Goal: Task Accomplishment & Management: Use online tool/utility

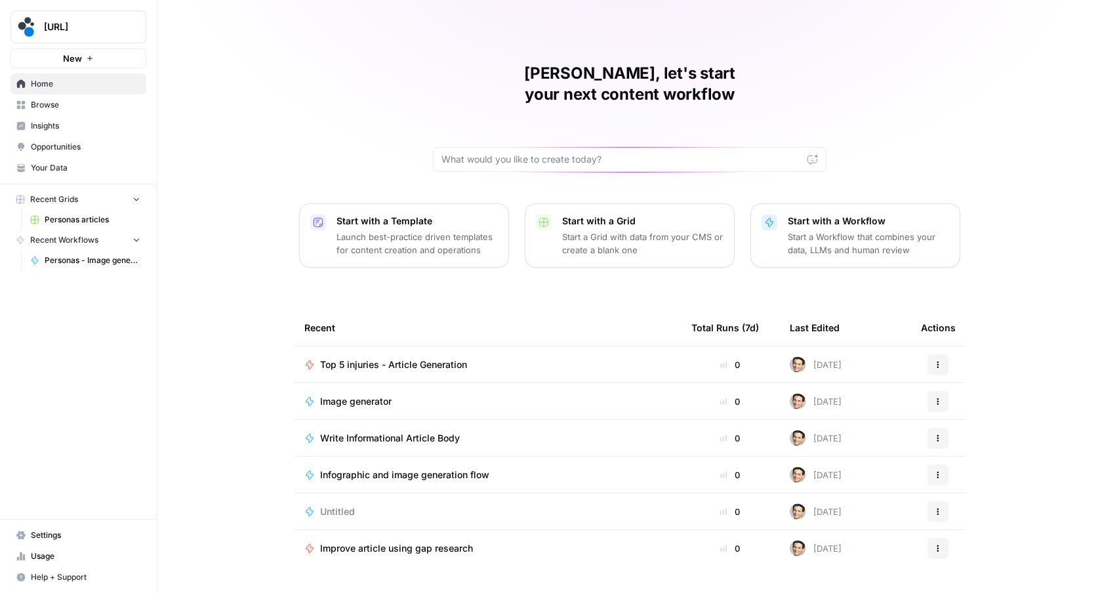
click at [41, 106] on span "Browse" at bounding box center [86, 105] width 110 height 12
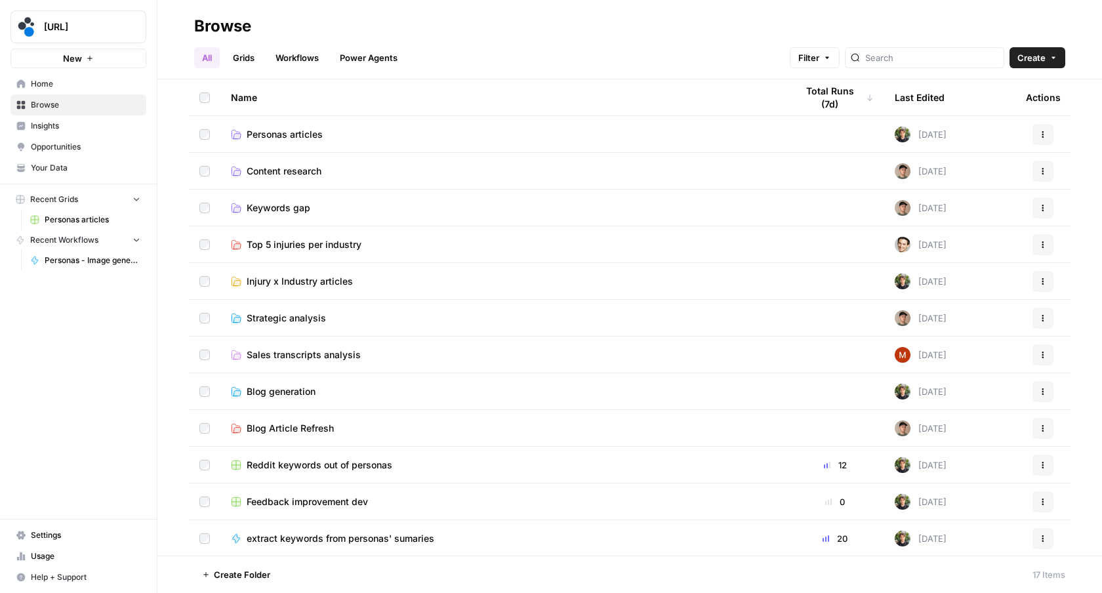
click at [263, 281] on span "Injury x Industry articles" at bounding box center [300, 281] width 106 height 13
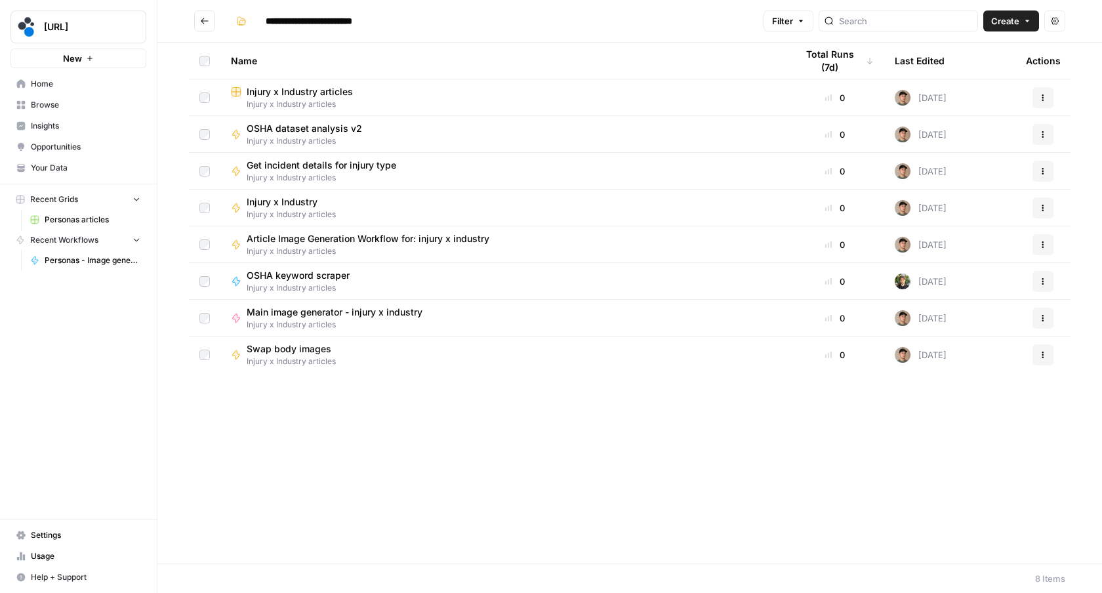
click at [281, 136] on span "Injury x Industry articles" at bounding box center [310, 141] width 126 height 12
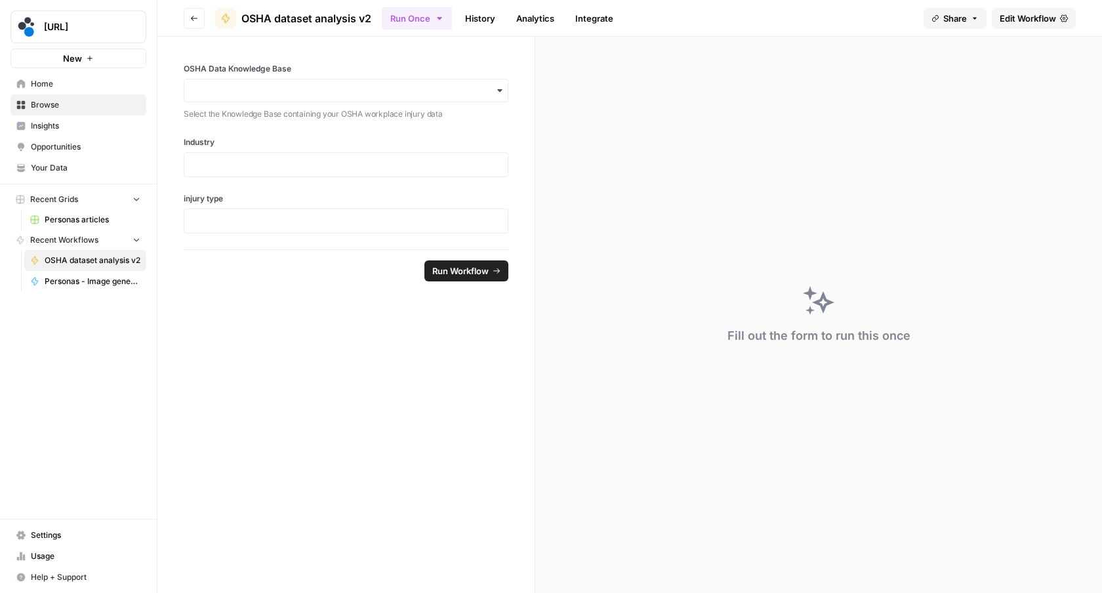
click at [1032, 9] on link "Edit Workflow" at bounding box center [1034, 18] width 84 height 21
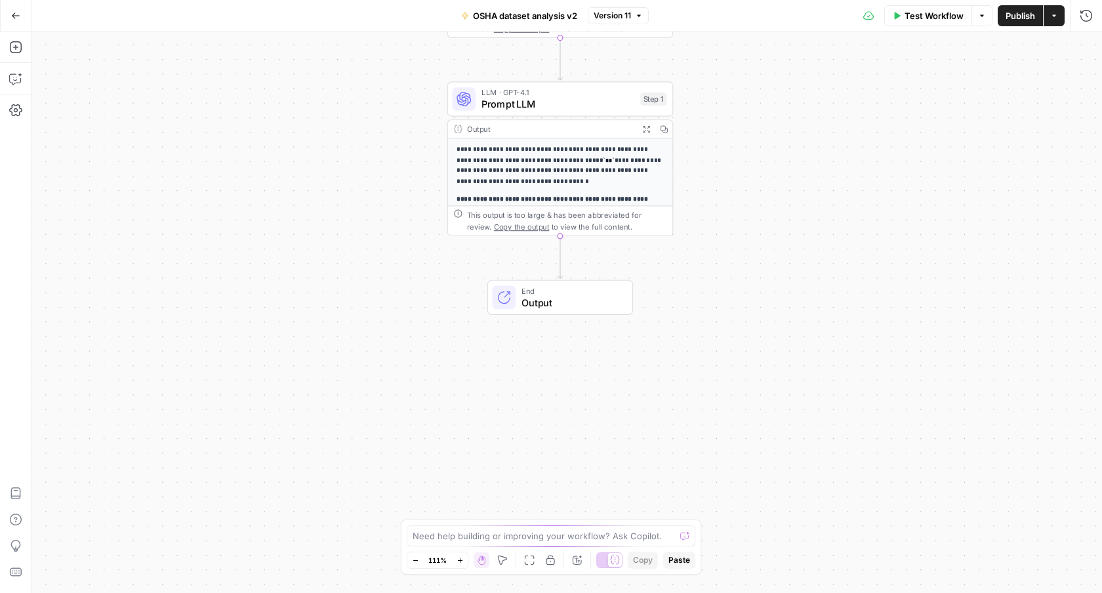
drag, startPoint x: 712, startPoint y: 432, endPoint x: 705, endPoint y: 180, distance: 252.6
click at [705, 180] on div "**********" at bounding box center [566, 311] width 1070 height 561
click at [21, 9] on button "Go Back" at bounding box center [16, 16] width 24 height 24
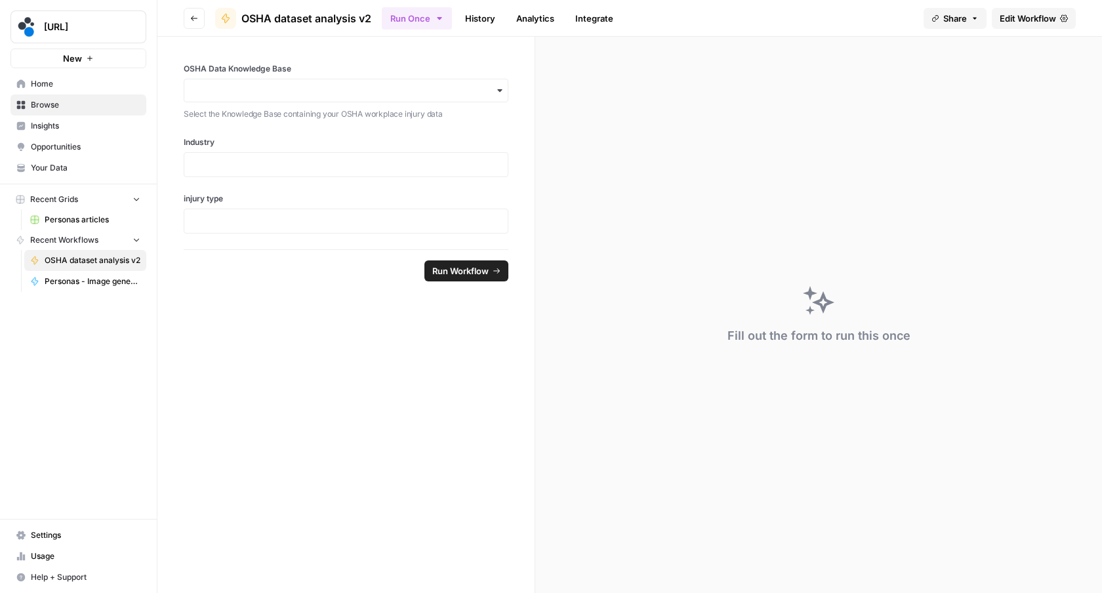
click at [195, 22] on button "Go back" at bounding box center [194, 18] width 21 height 21
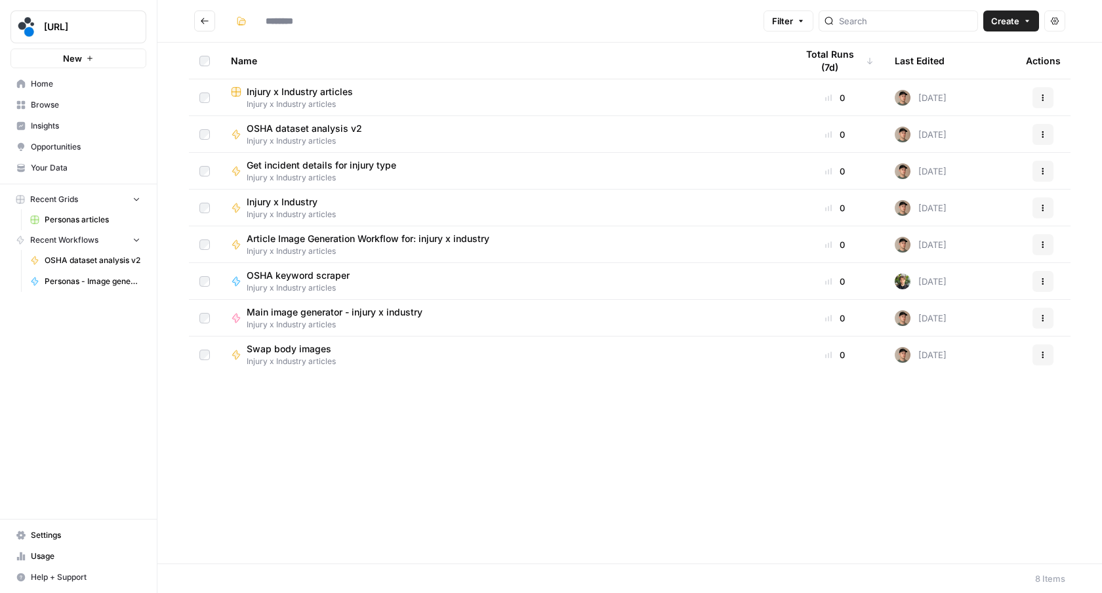
type input "**********"
click at [289, 241] on span "Article Image Generation Workflow for: injury x industry" at bounding box center [368, 238] width 243 height 13
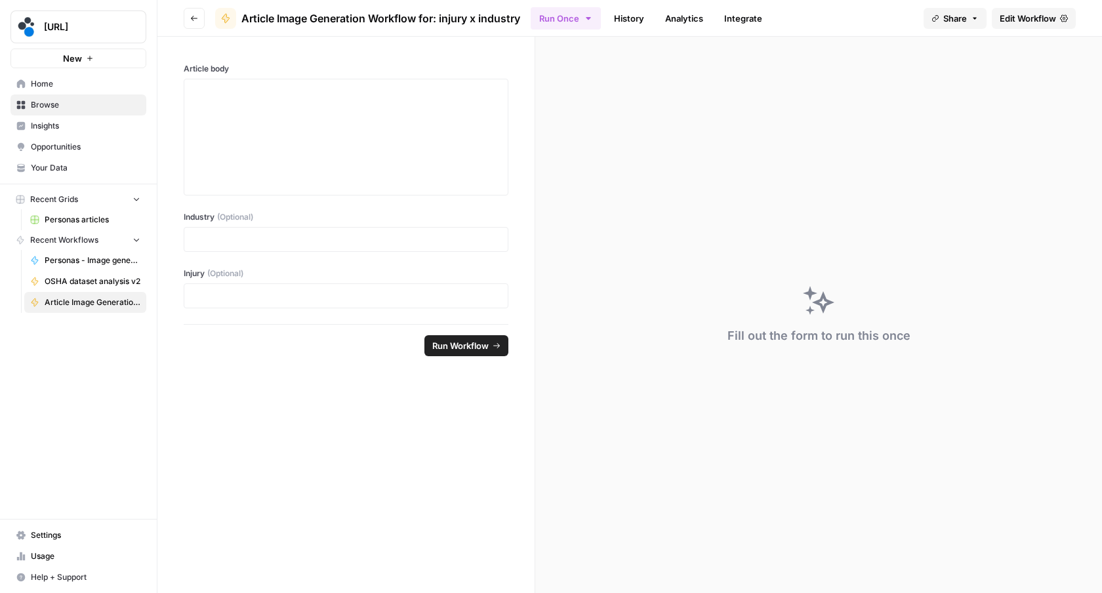
click at [1014, 16] on span "Edit Workflow" at bounding box center [1028, 18] width 56 height 13
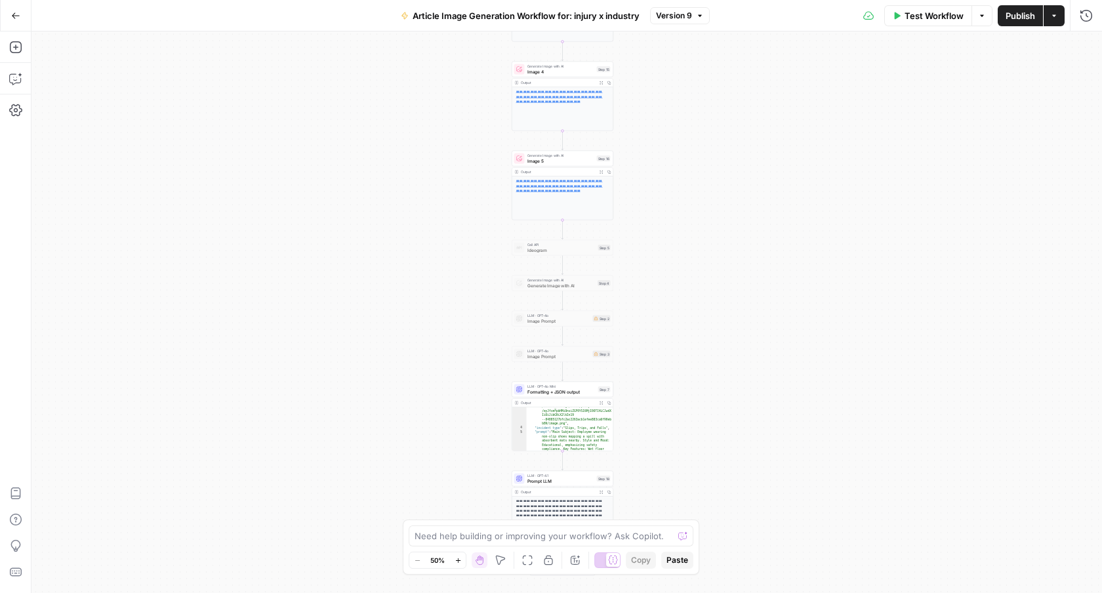
scroll to position [82, 0]
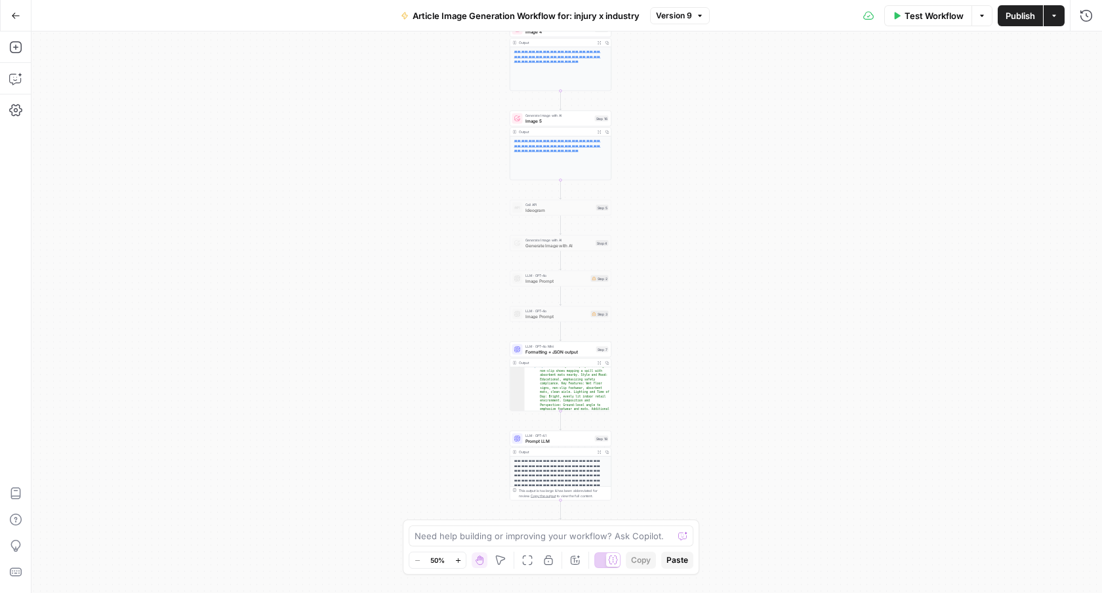
click at [9, 13] on button "Go Back" at bounding box center [16, 16] width 24 height 24
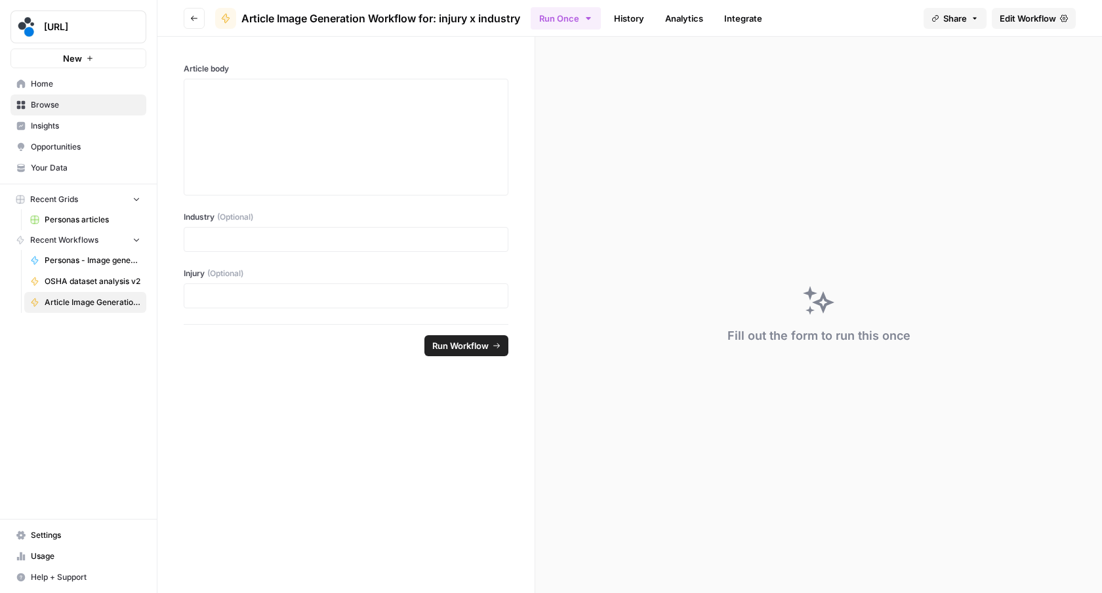
click at [191, 12] on button "Go back" at bounding box center [194, 18] width 21 height 21
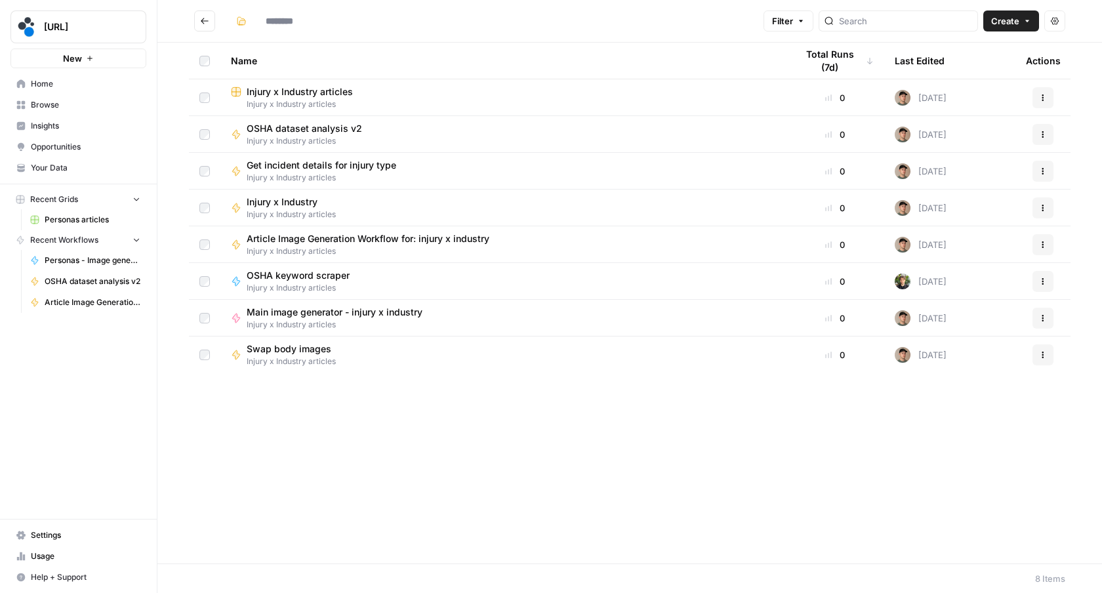
type input "**********"
click at [203, 22] on icon "Go back" at bounding box center [205, 21] width 8 height 6
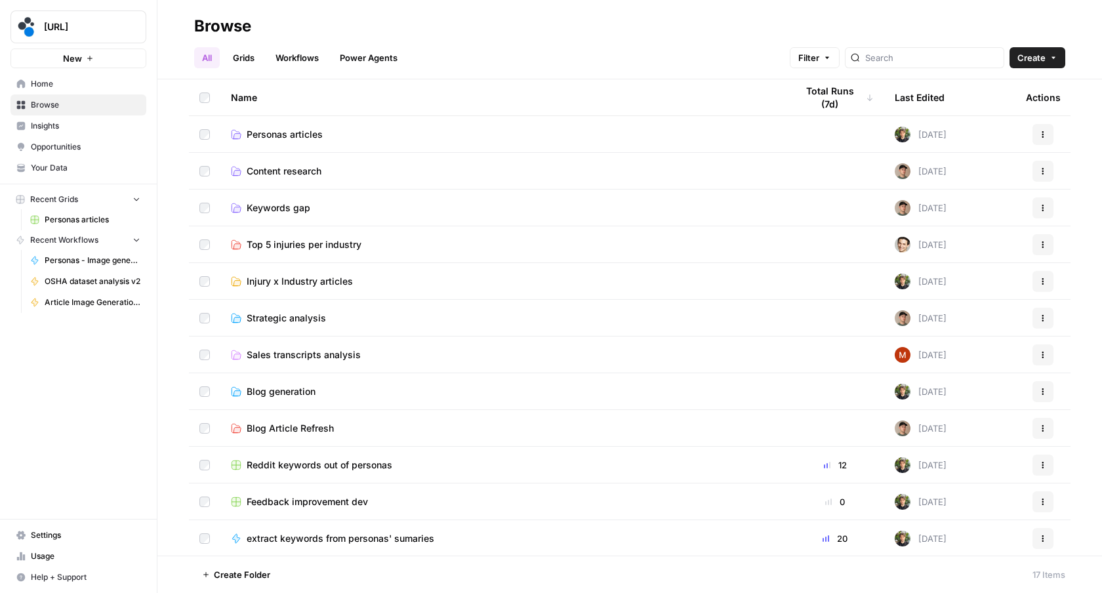
click at [33, 132] on link "Insights" at bounding box center [78, 125] width 136 height 21
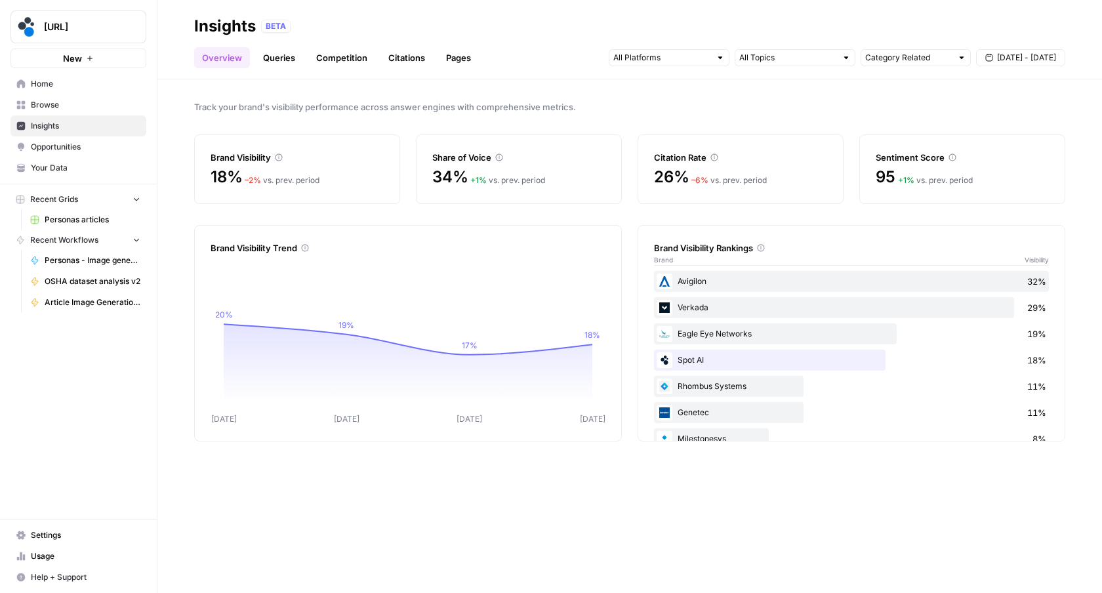
click at [35, 106] on span "Browse" at bounding box center [86, 105] width 110 height 12
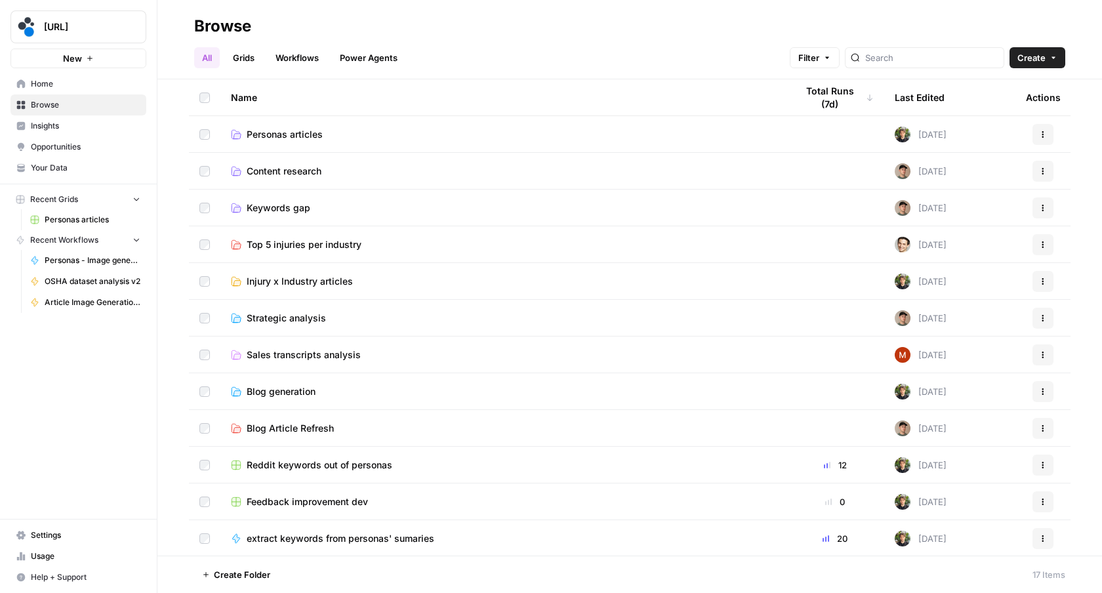
click at [241, 57] on link "Grids" at bounding box center [243, 57] width 37 height 21
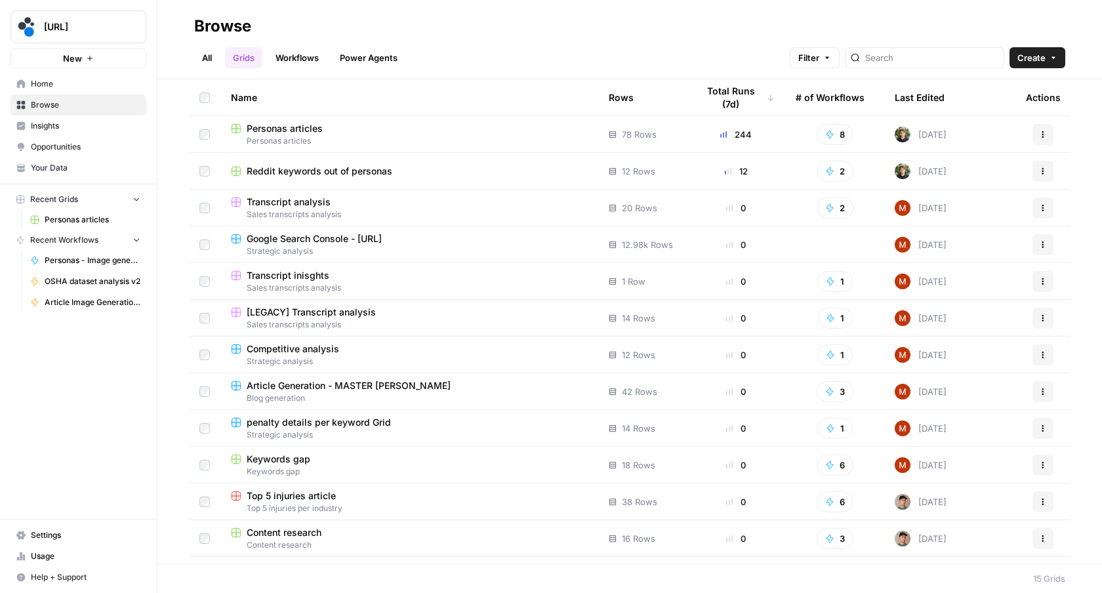
click at [291, 136] on span "Personas articles" at bounding box center [409, 141] width 357 height 12
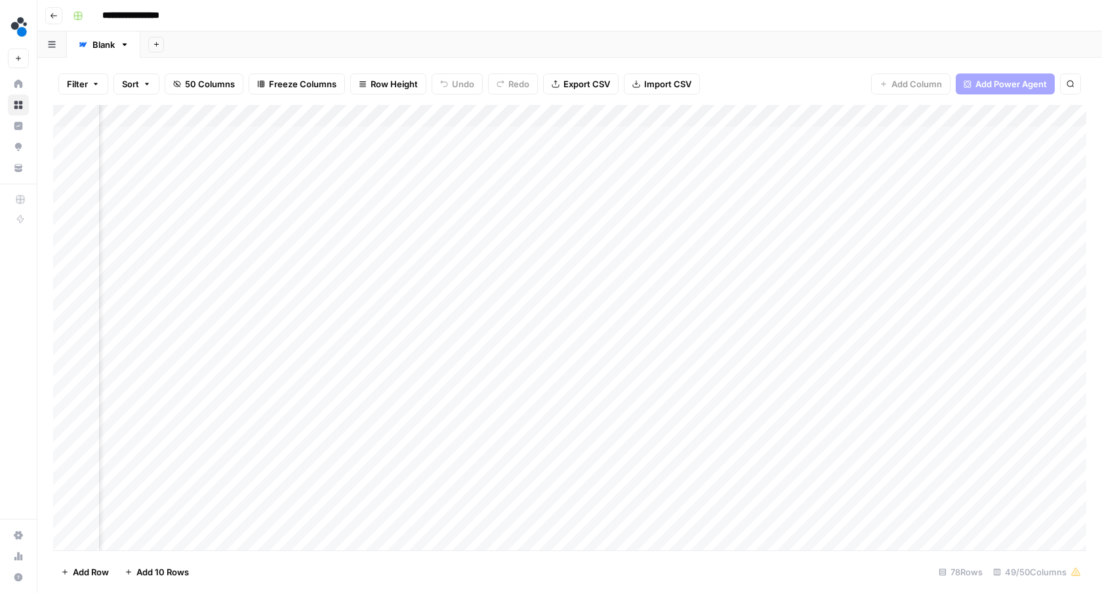
scroll to position [0, 3418]
click at [966, 157] on div "Add Column" at bounding box center [569, 327] width 1033 height 445
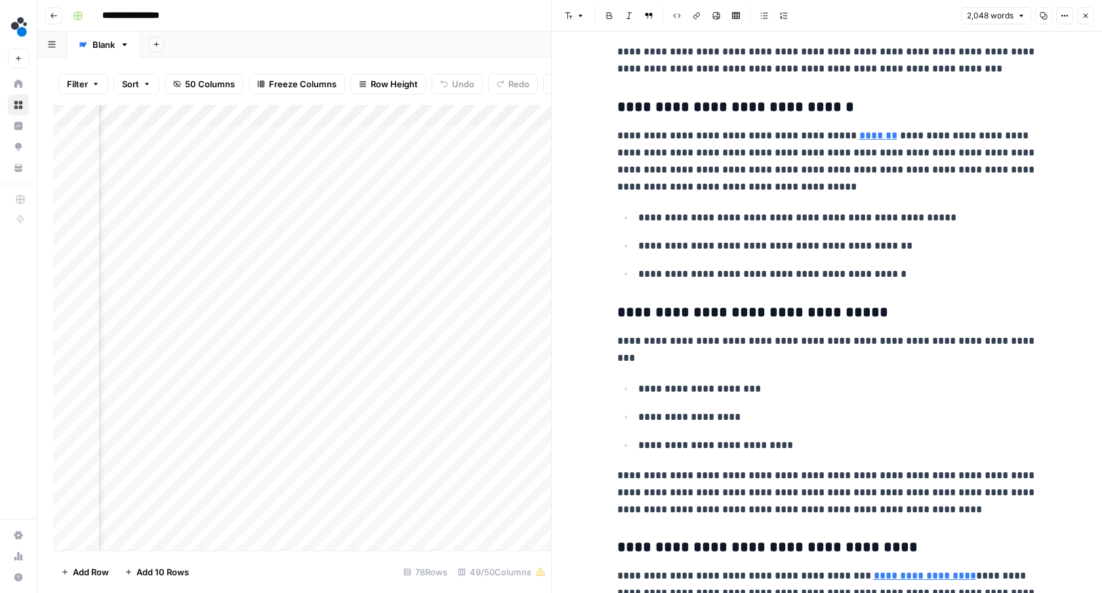
scroll to position [989, 0]
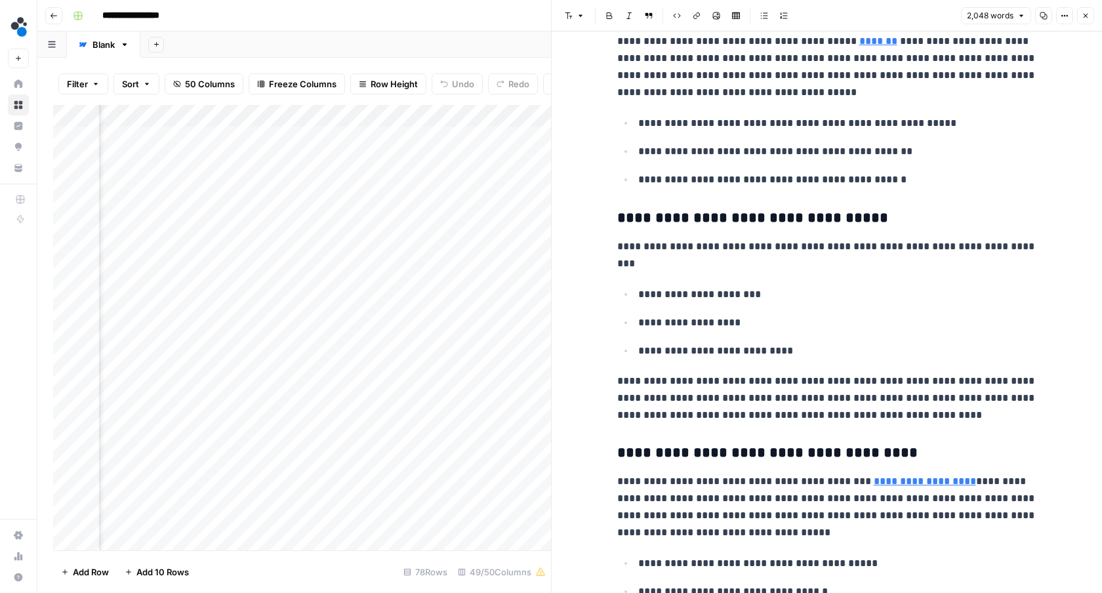
click at [782, 218] on h3 "**********" at bounding box center [827, 218] width 420 height 18
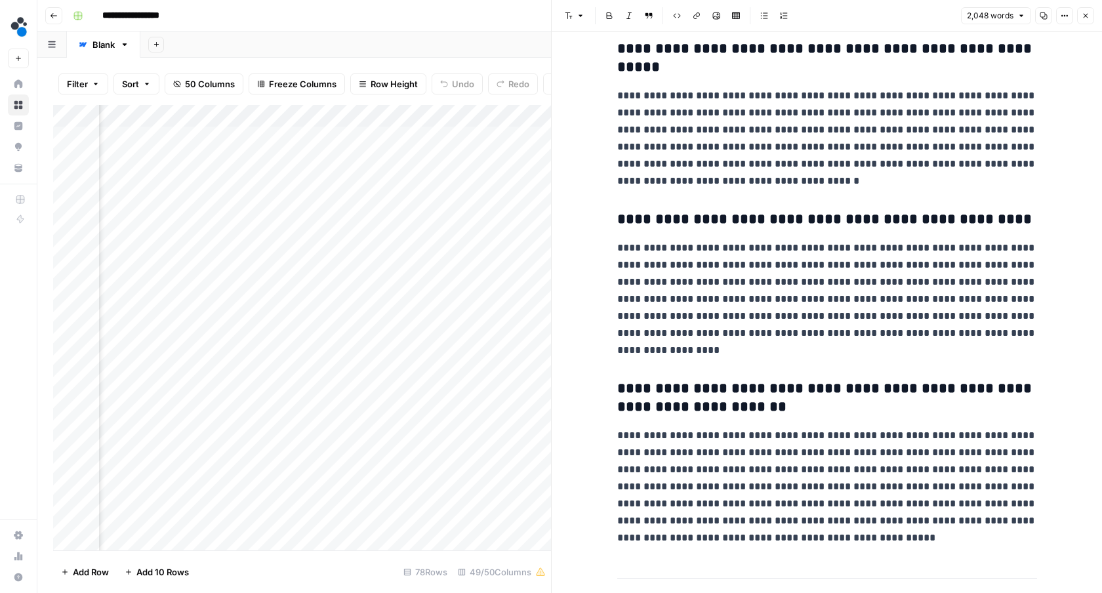
scroll to position [6933, 0]
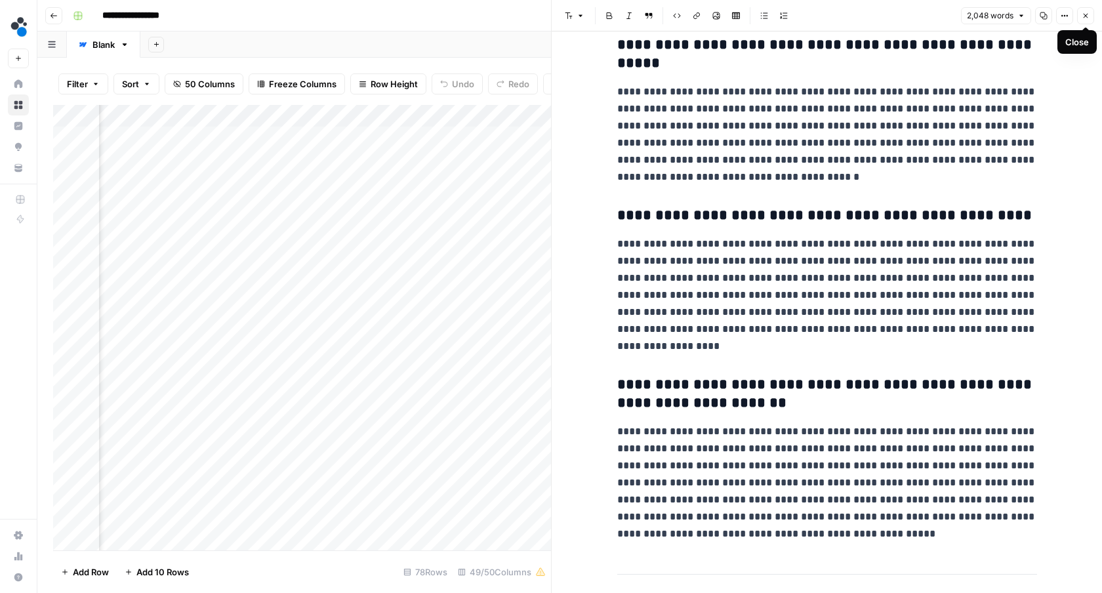
click at [1084, 14] on icon "button" at bounding box center [1086, 16] width 5 height 5
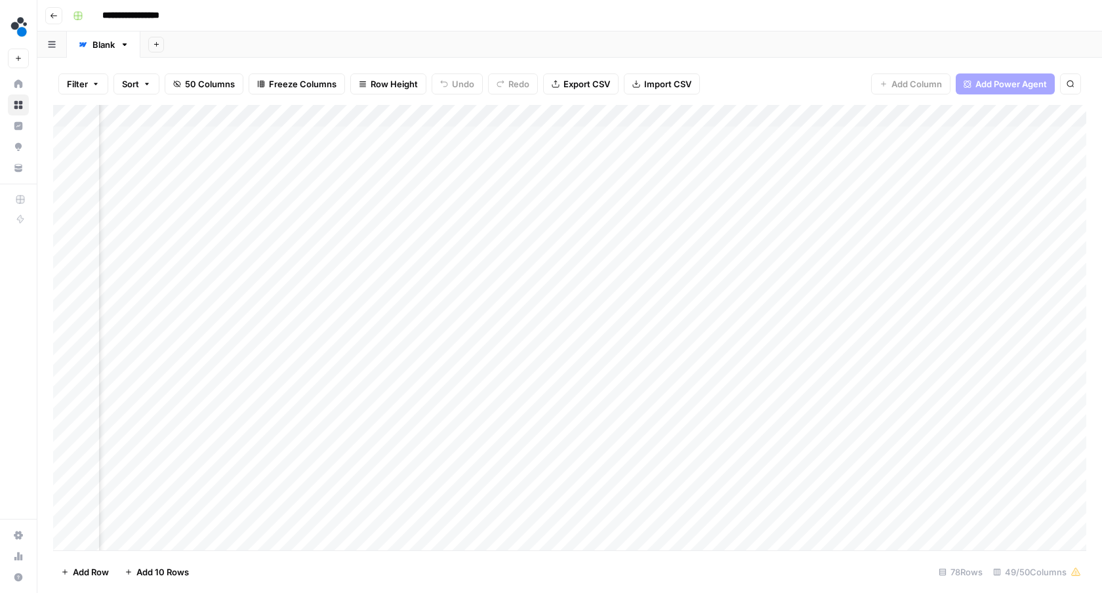
scroll to position [0, 4437]
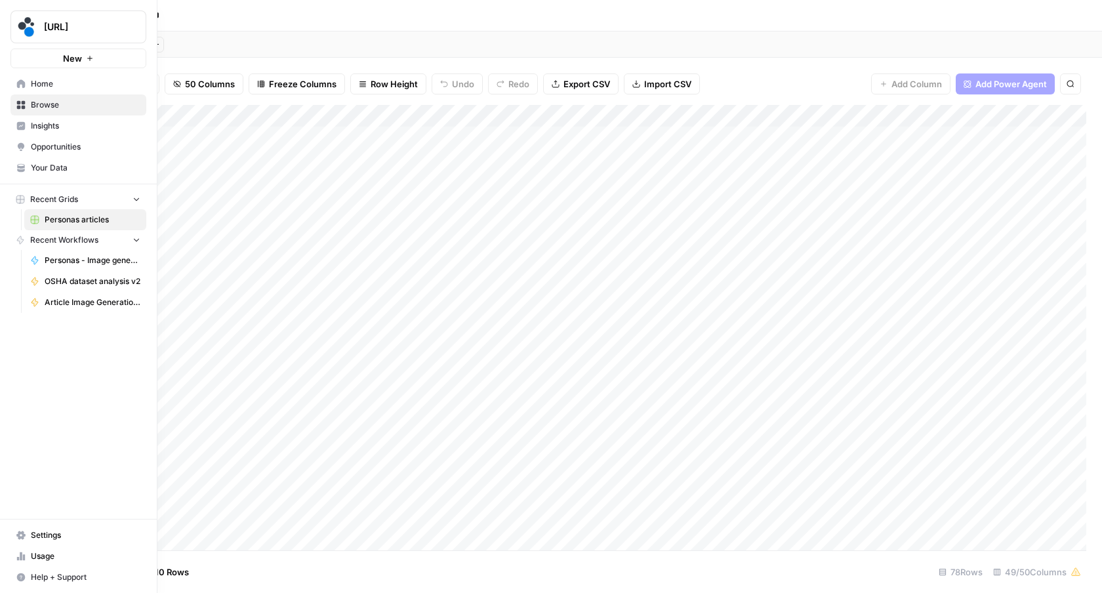
click at [37, 135] on link "Insights" at bounding box center [78, 125] width 136 height 21
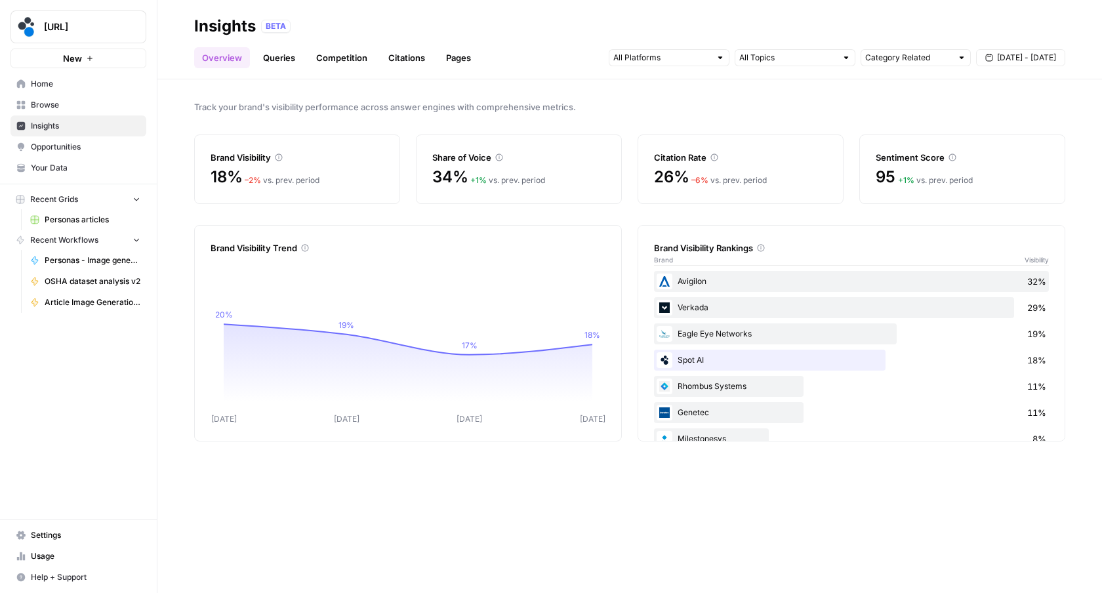
click at [82, 151] on span "Opportunities" at bounding box center [86, 147] width 110 height 12
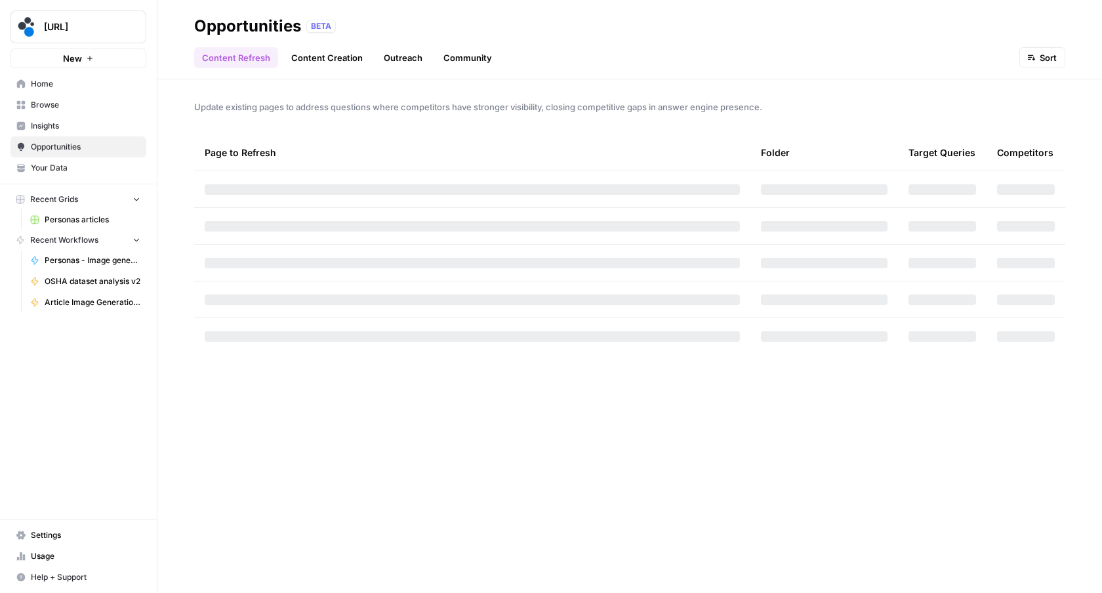
click at [456, 62] on link "Community" at bounding box center [468, 57] width 64 height 21
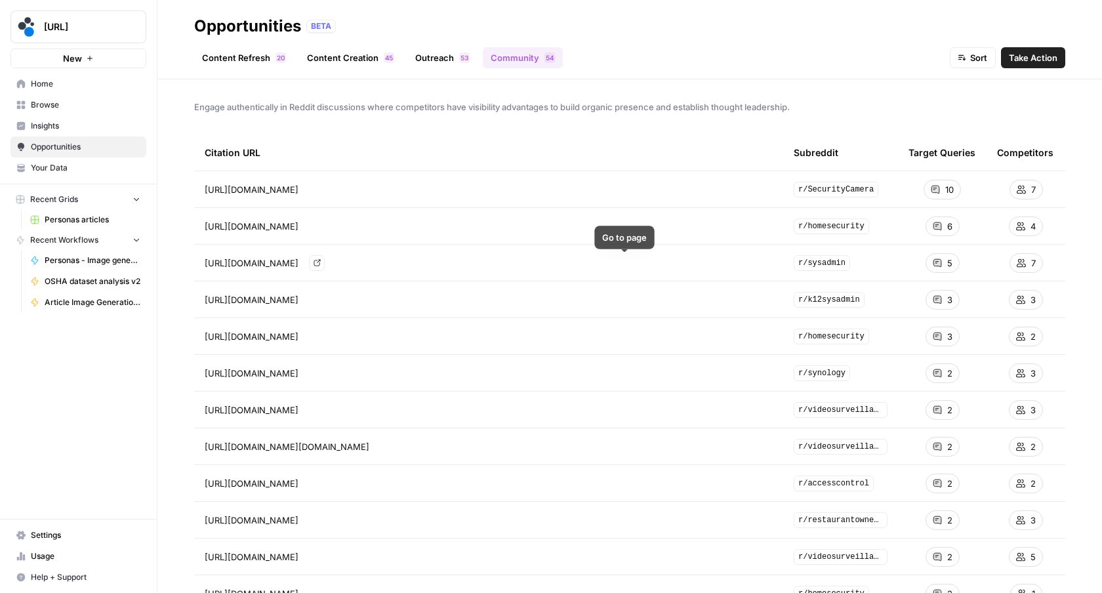
click at [321, 262] on icon "Go to page https://www.reddit.com/r/sysadmin/comments/161zo8c/multisite_camera_…" at bounding box center [317, 262] width 7 height 7
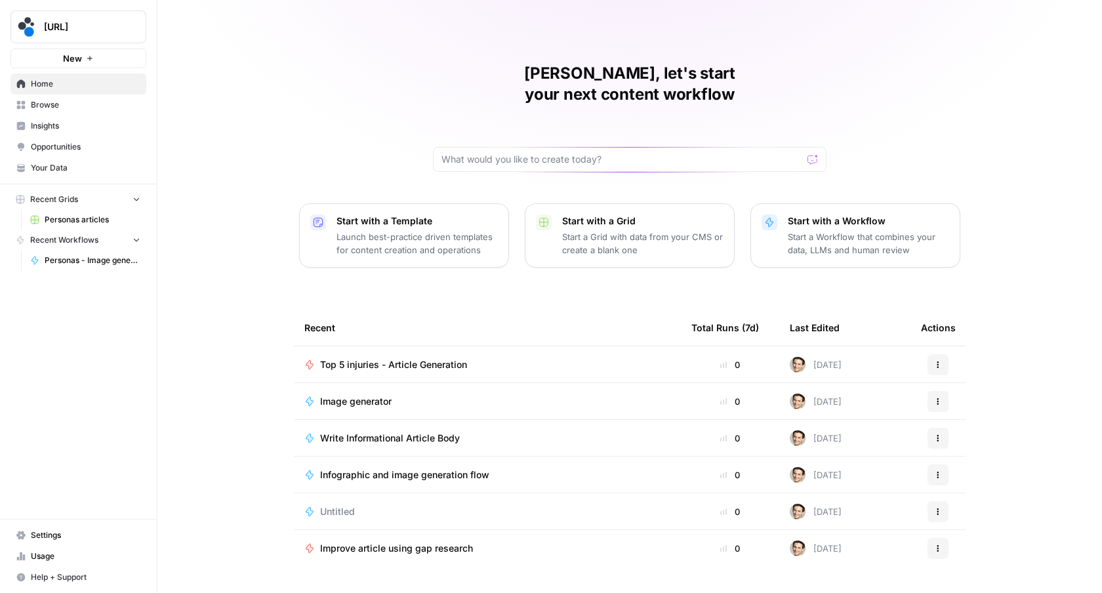
click at [47, 129] on span "Insights" at bounding box center [86, 126] width 110 height 12
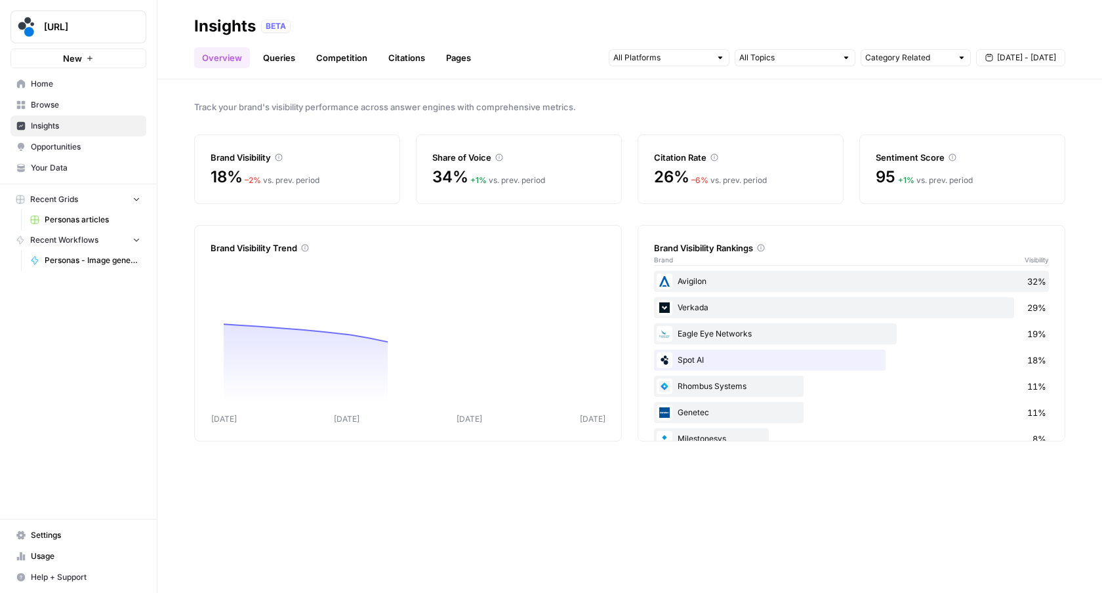
click at [277, 56] on link "Queries" at bounding box center [279, 57] width 48 height 21
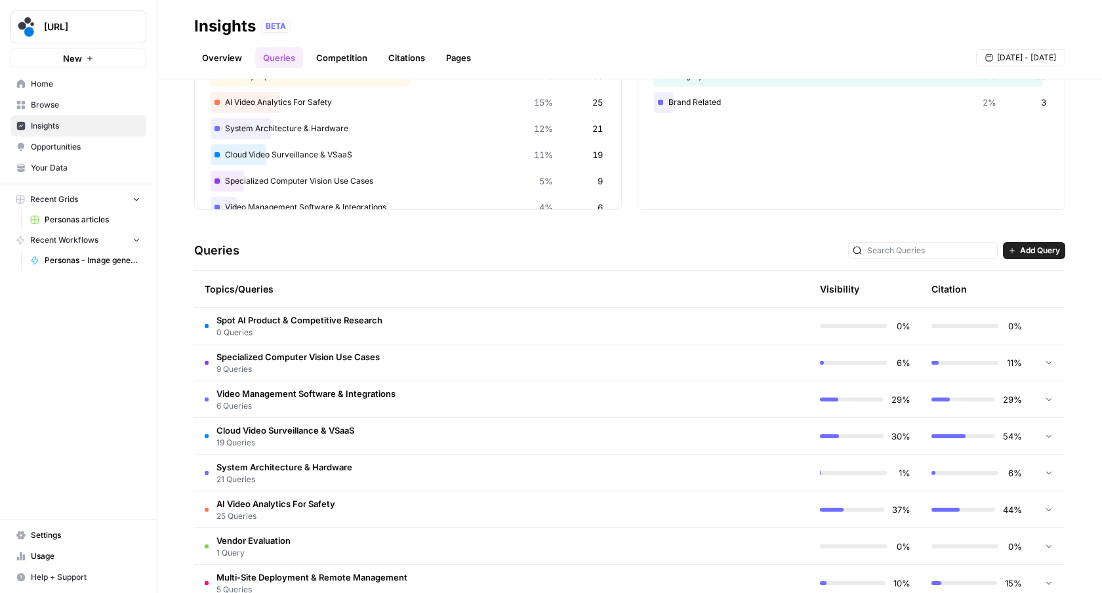
scroll to position [124, 0]
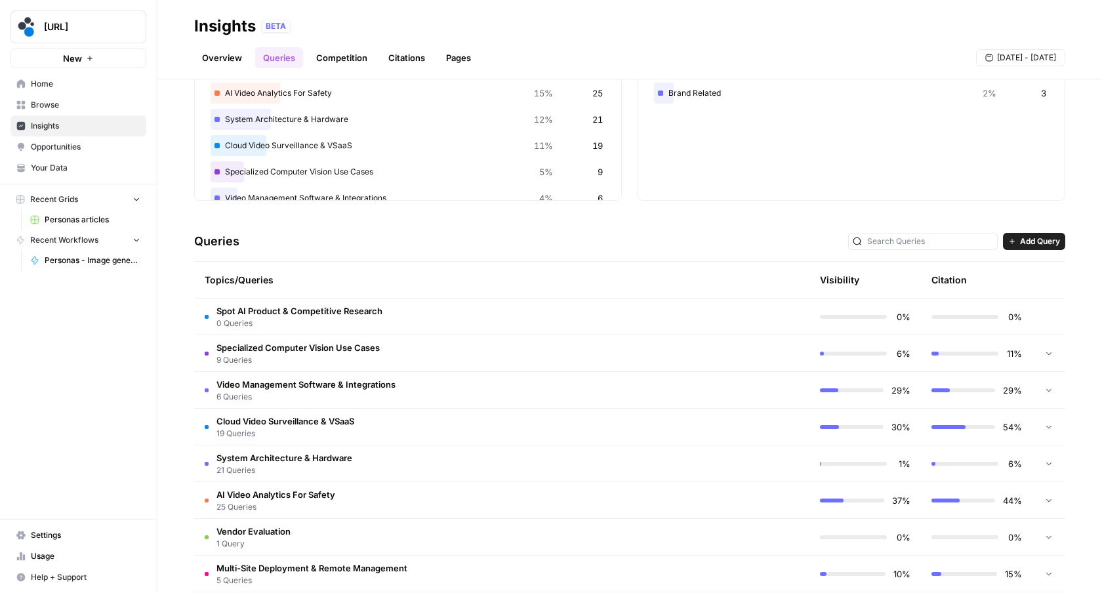
click at [348, 379] on span "Video Management Software & Integrations" at bounding box center [305, 384] width 179 height 13
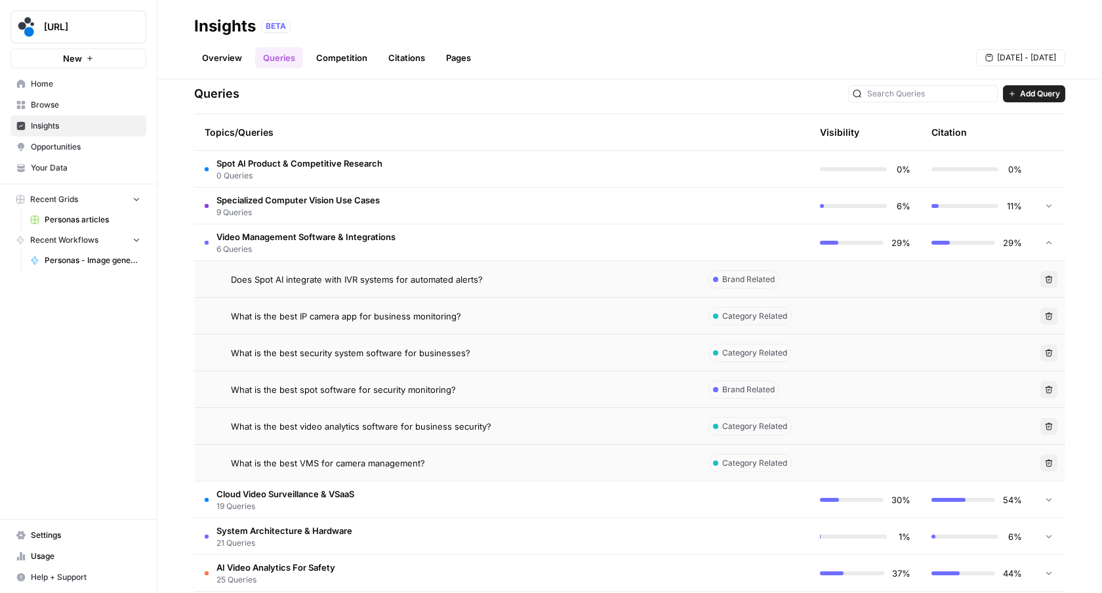
scroll to position [261, 0]
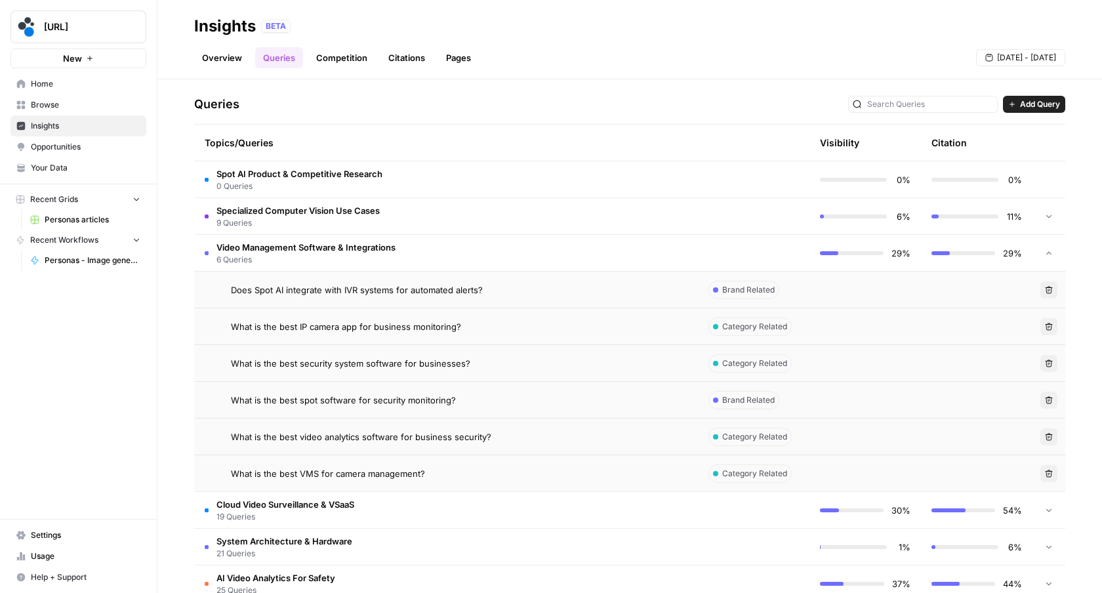
click at [403, 325] on span "What is the best IP camera app for business monitoring?" at bounding box center [346, 326] width 230 height 13
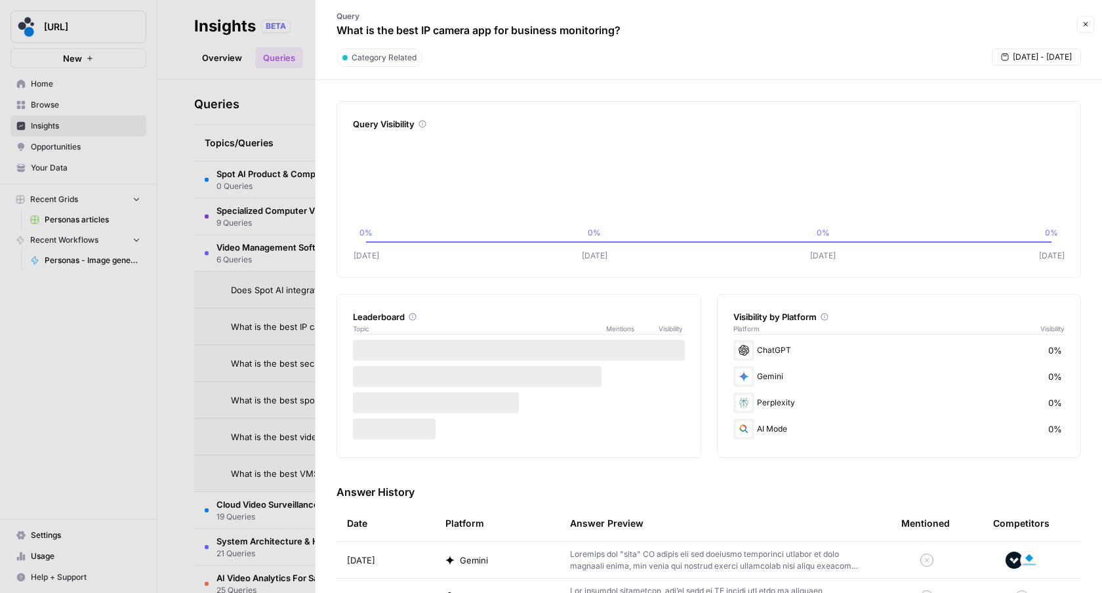
click at [1080, 23] on button "Close" at bounding box center [1085, 24] width 17 height 17
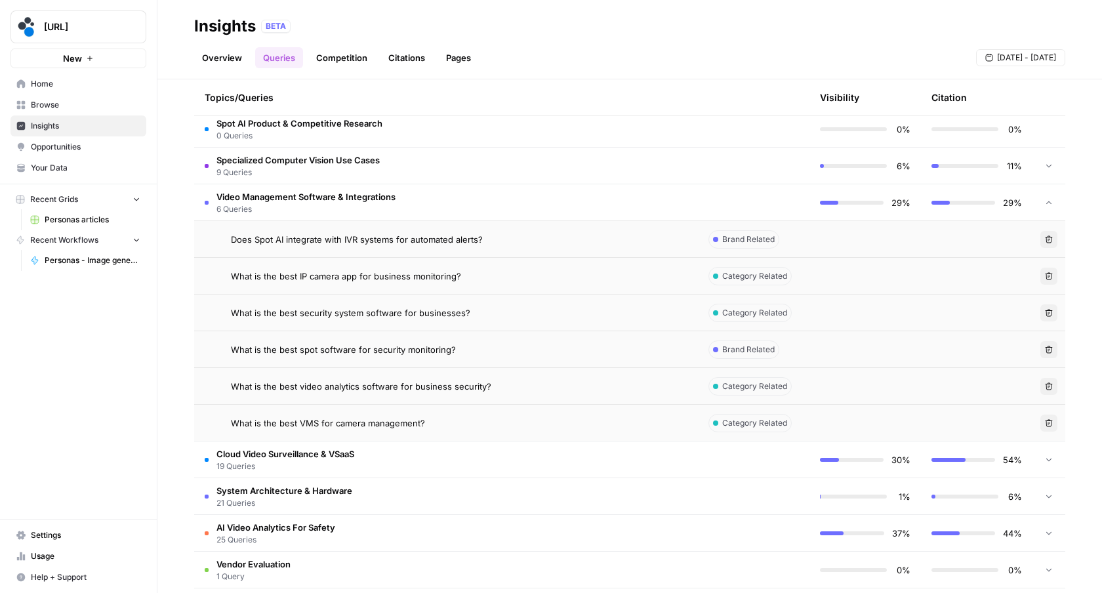
scroll to position [313, 0]
click at [586, 427] on div "What is the best VMS for camera management?" at bounding box center [459, 421] width 456 height 13
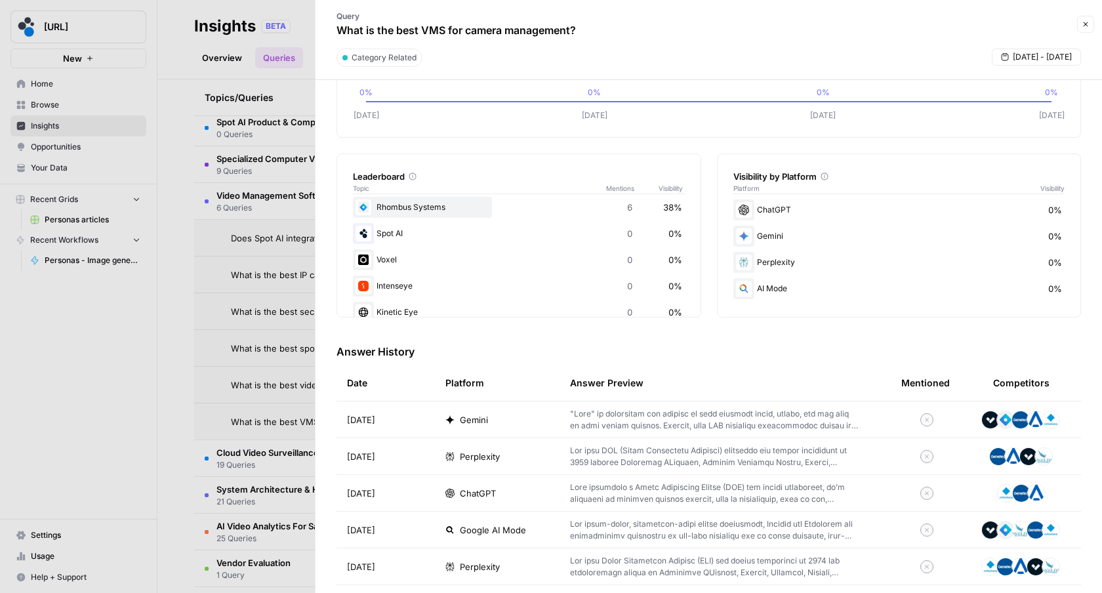
scroll to position [258, 0]
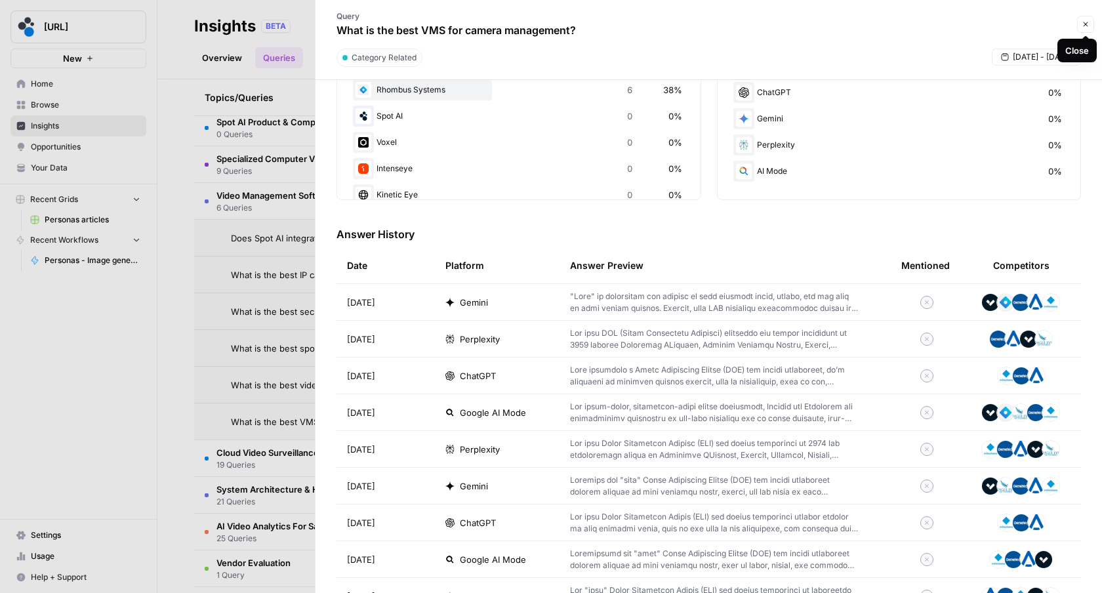
click at [1082, 25] on icon "button" at bounding box center [1086, 24] width 8 height 8
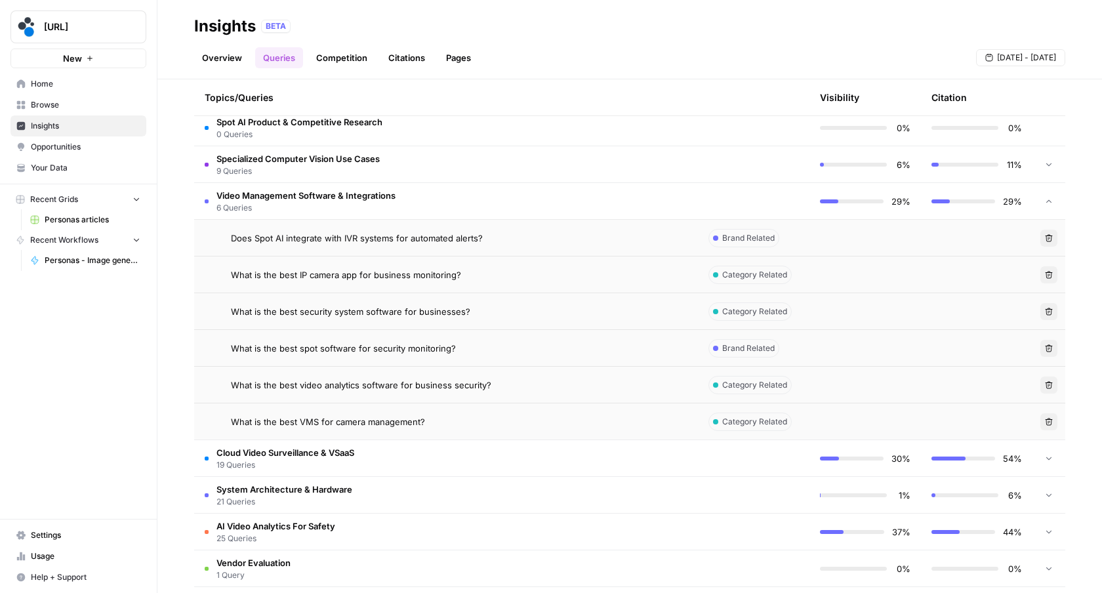
click at [64, 152] on span "Opportunities" at bounding box center [86, 147] width 110 height 12
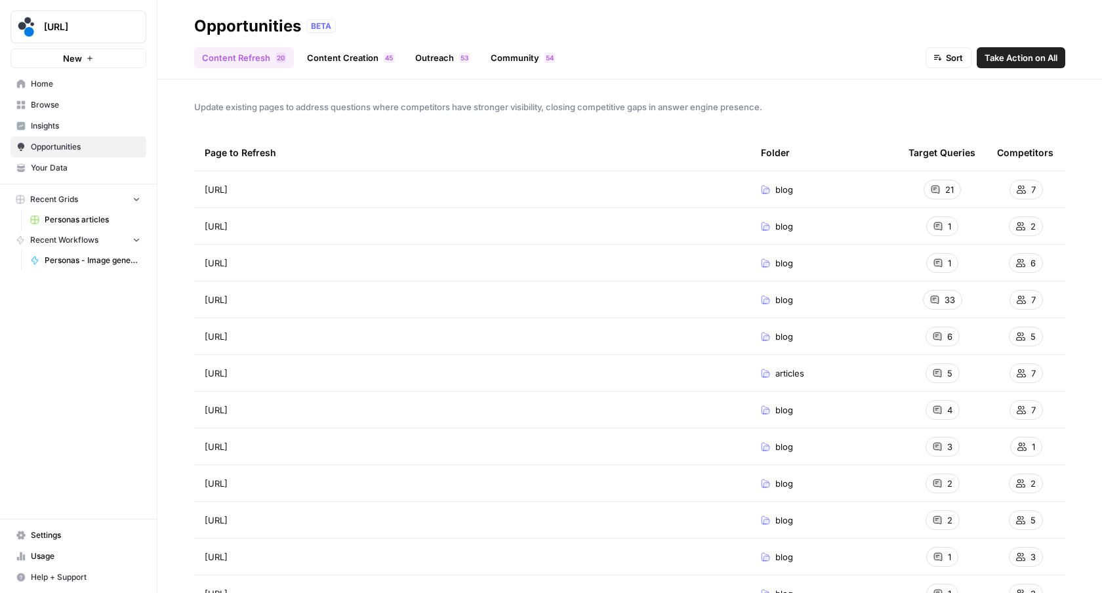
click at [517, 58] on link "Community 4 5" at bounding box center [523, 57] width 80 height 21
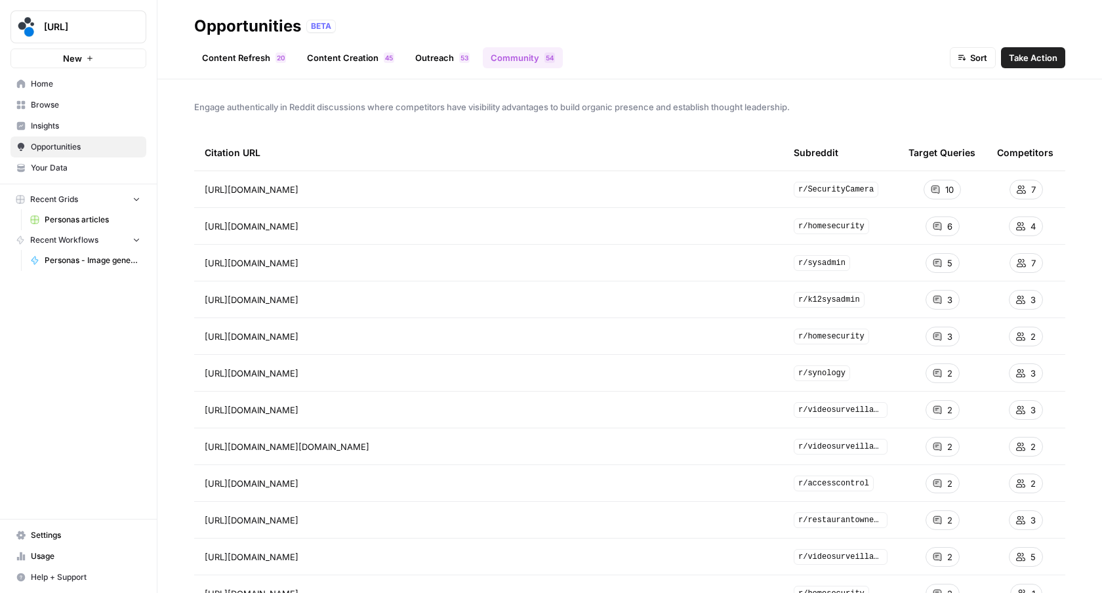
click at [57, 128] on span "Insights" at bounding box center [86, 126] width 110 height 12
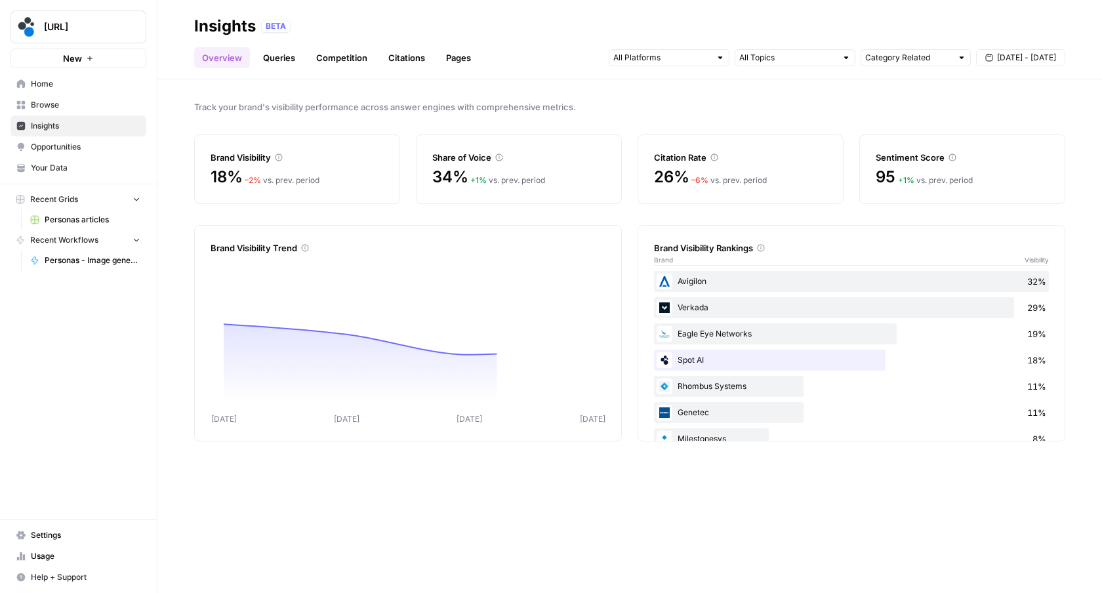
click at [287, 62] on link "Queries" at bounding box center [279, 57] width 48 height 21
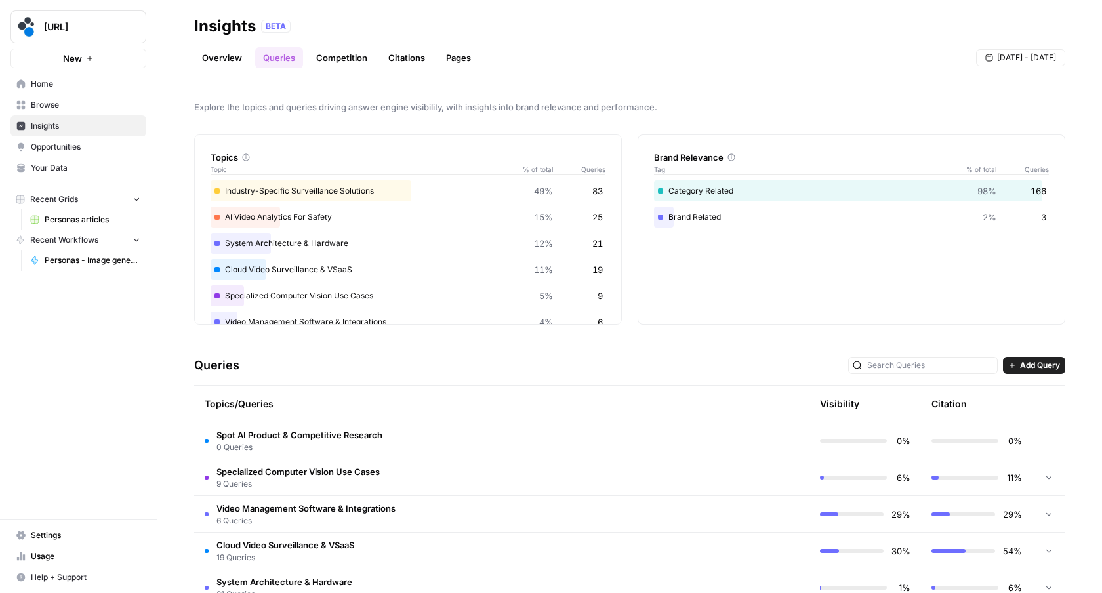
click at [36, 108] on span "Browse" at bounding box center [86, 105] width 110 height 12
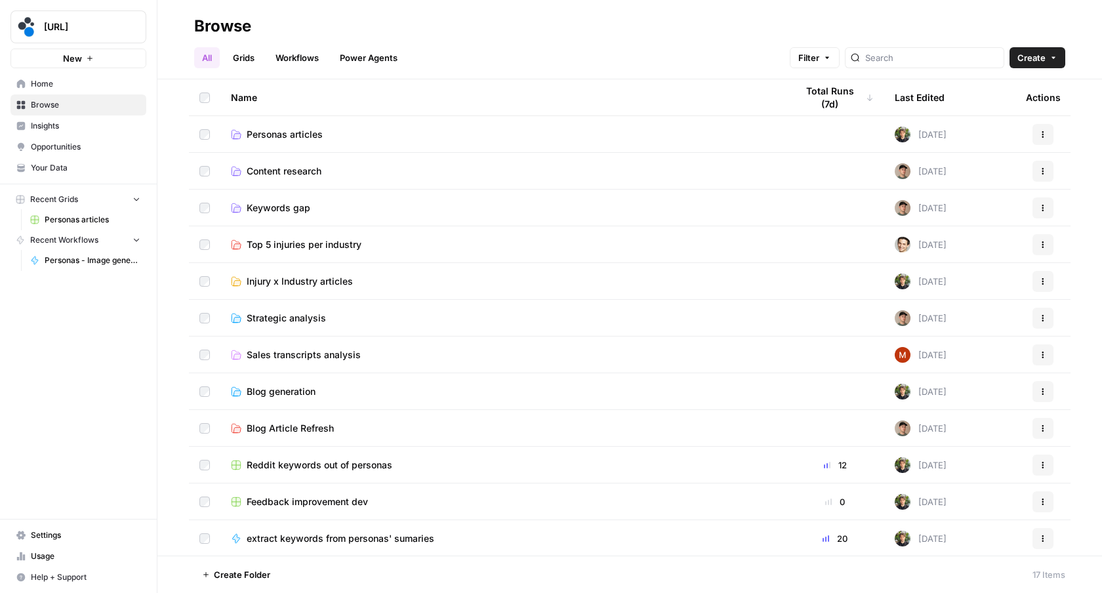
click at [277, 175] on span "Content research" at bounding box center [284, 171] width 75 height 13
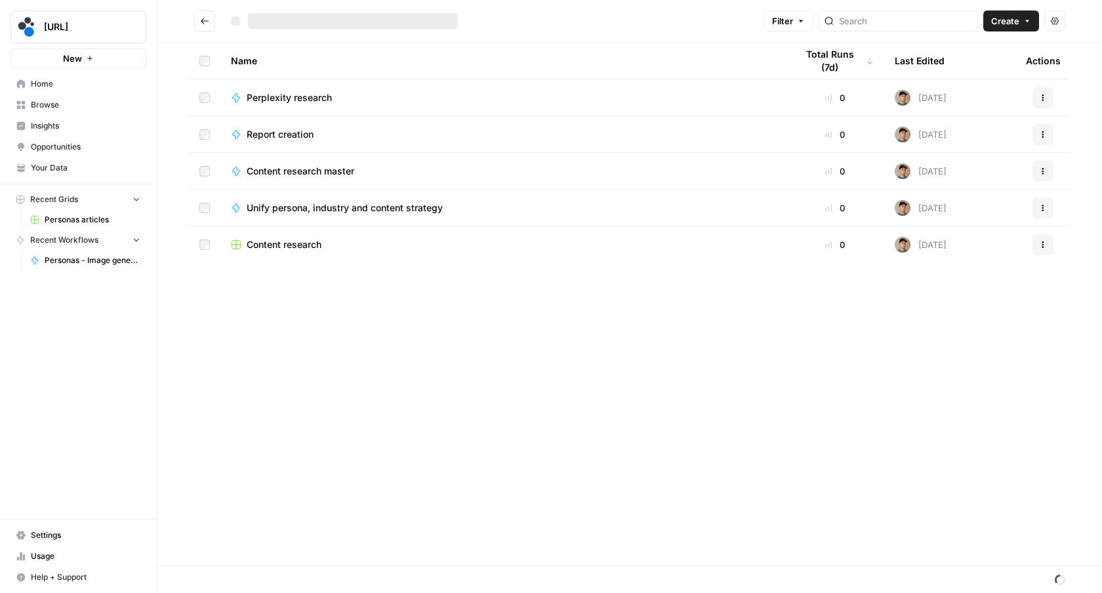
click at [285, 169] on span "Content research master" at bounding box center [301, 171] width 108 height 13
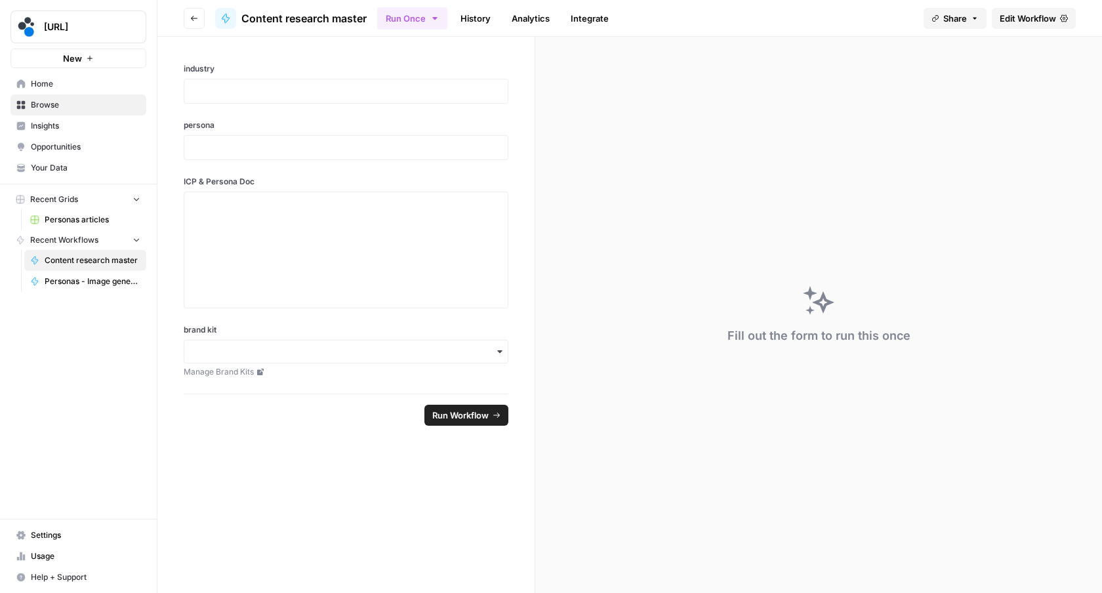
click at [1050, 18] on span "Edit Workflow" at bounding box center [1028, 18] width 56 height 13
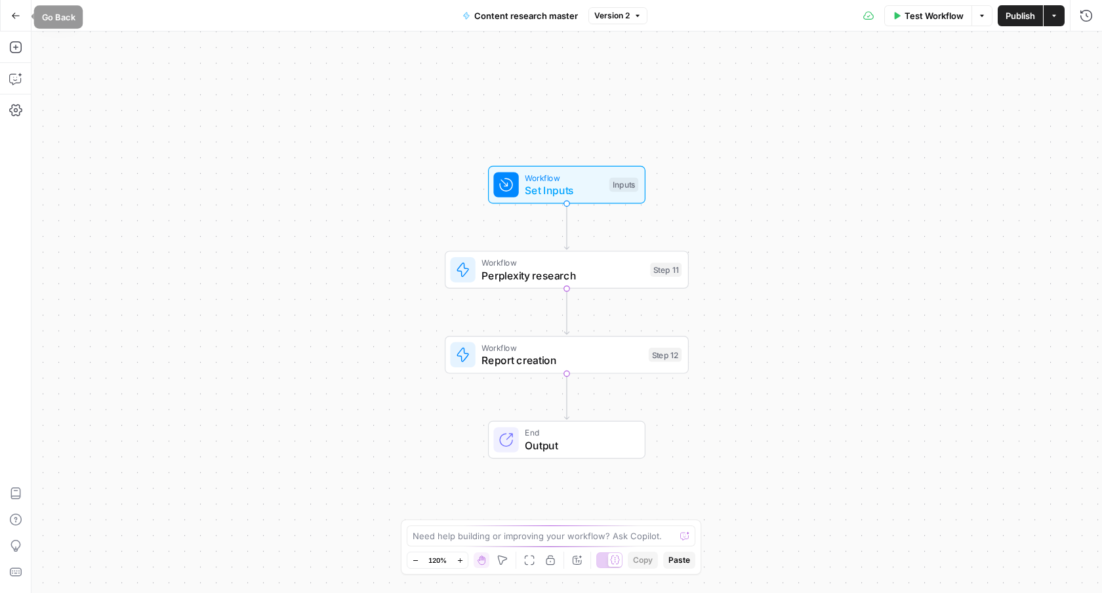
click at [10, 8] on button "Go Back" at bounding box center [16, 16] width 24 height 24
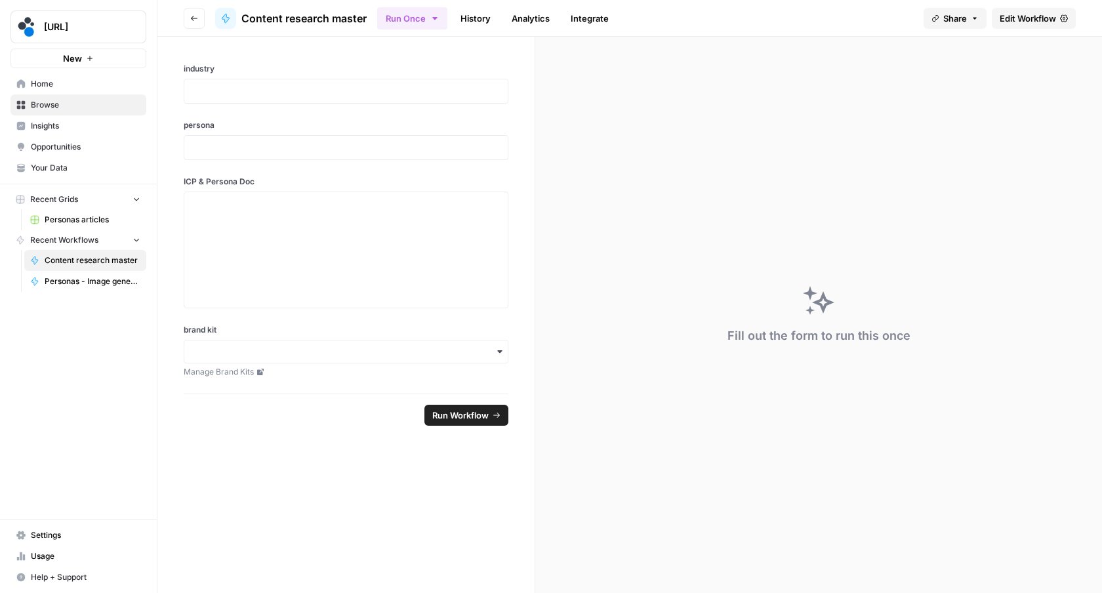
click at [193, 16] on icon "button" at bounding box center [194, 18] width 7 height 5
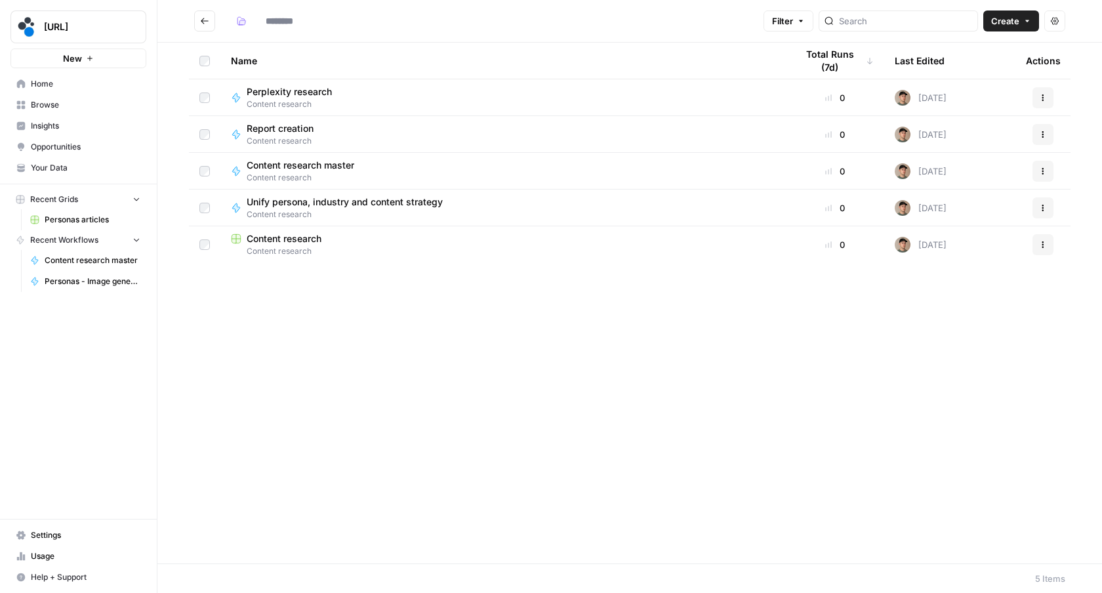
click at [292, 134] on span "Report creation" at bounding box center [280, 128] width 67 height 13
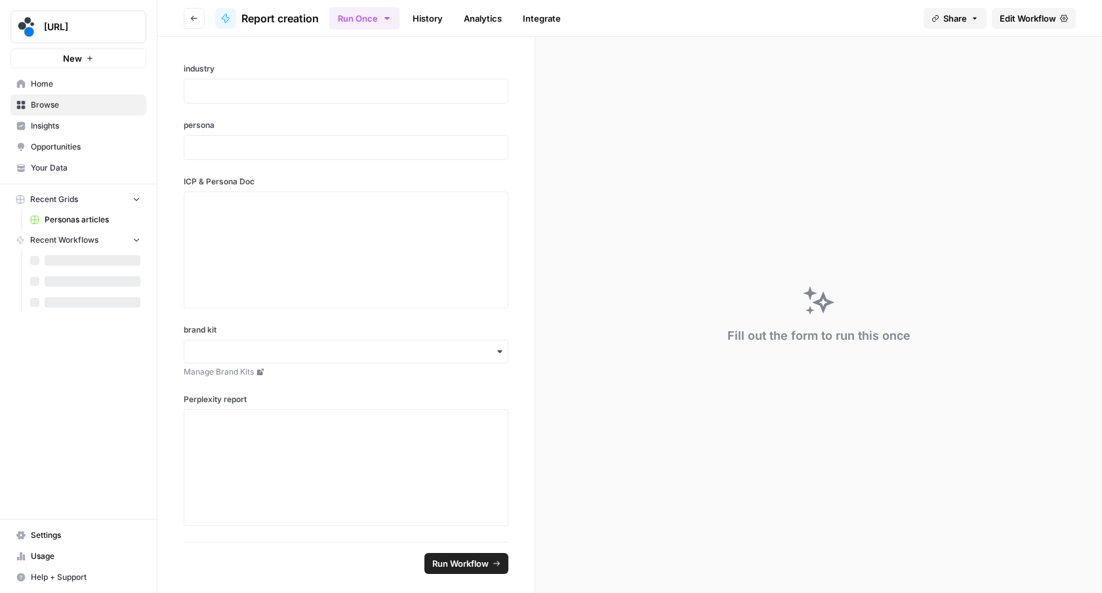
click at [1055, 10] on link "Edit Workflow" at bounding box center [1034, 18] width 84 height 21
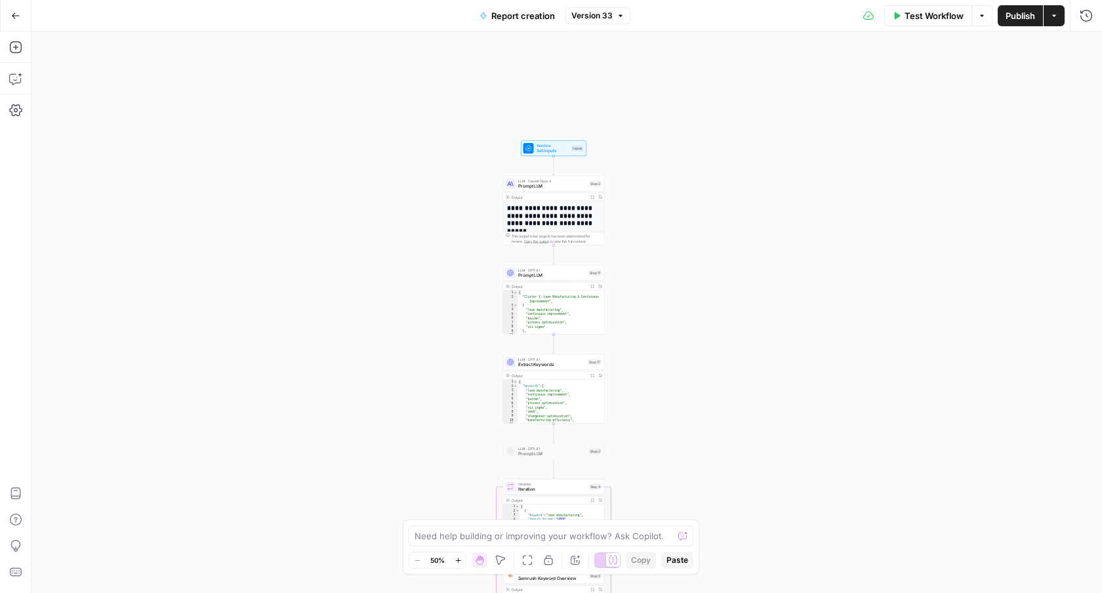
drag, startPoint x: 685, startPoint y: 389, endPoint x: 670, endPoint y: 347, distance: 44.6
click at [670, 347] on div "**********" at bounding box center [566, 311] width 1070 height 561
click at [14, 49] on icon "button" at bounding box center [15, 47] width 12 height 12
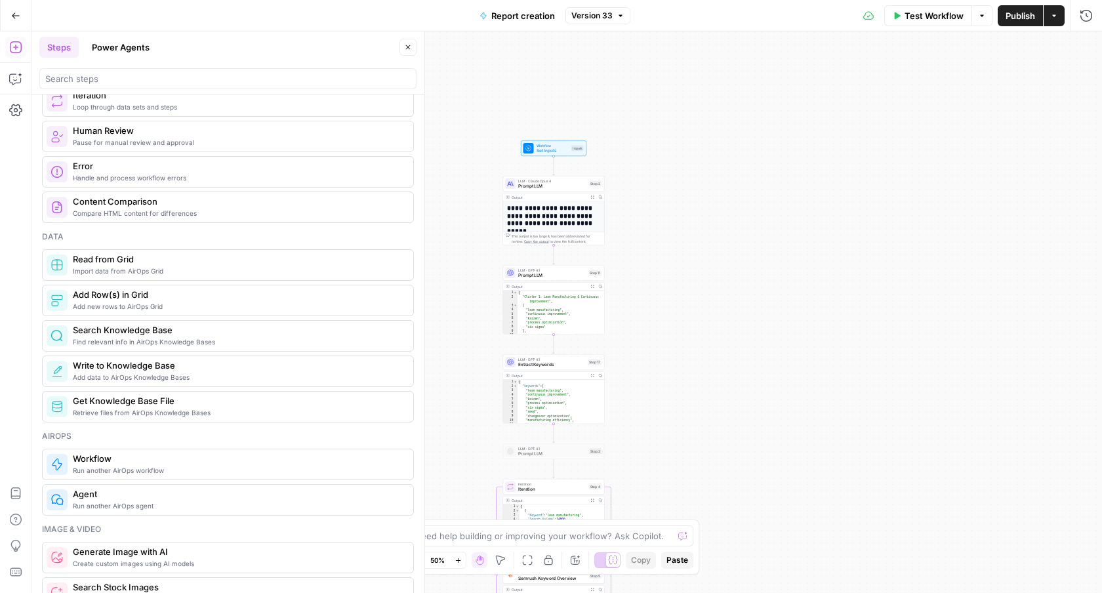
scroll to position [466, 0]
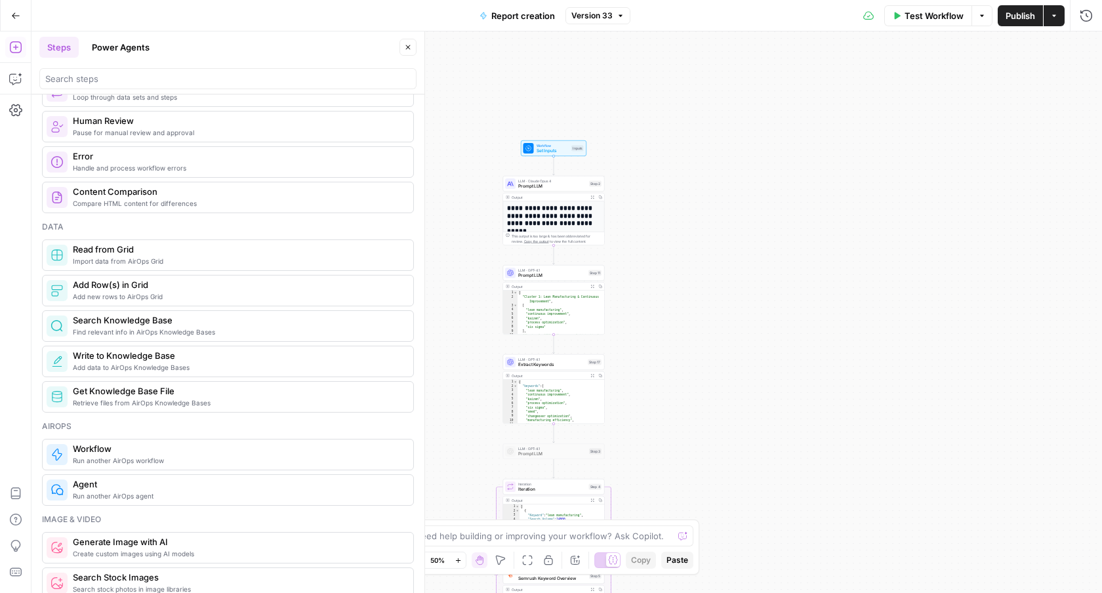
click at [685, 363] on div "**********" at bounding box center [566, 311] width 1070 height 561
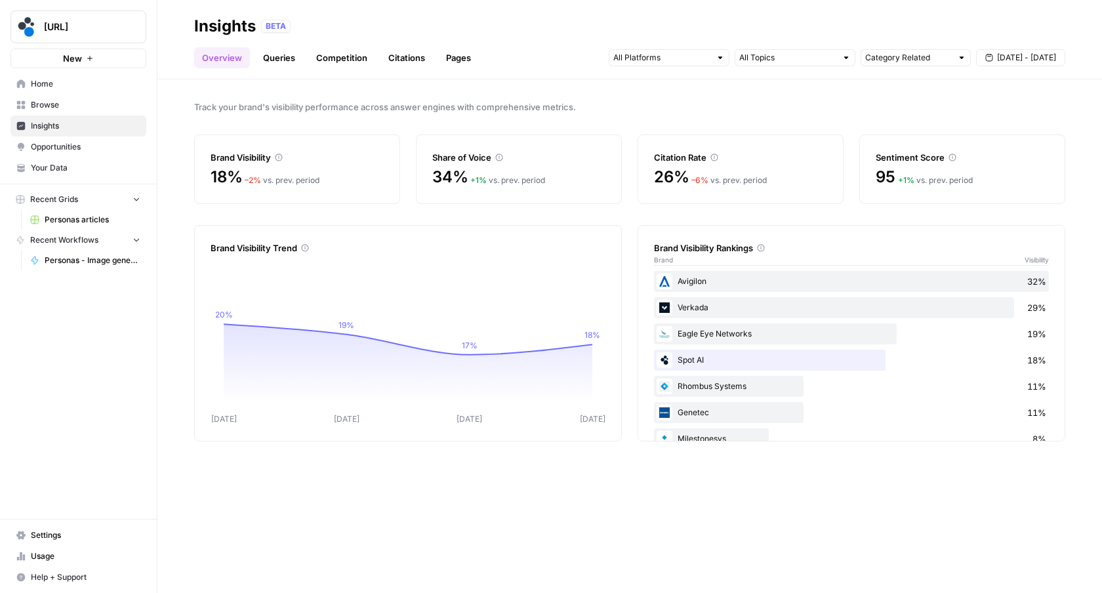
click at [78, 106] on span "Browse" at bounding box center [86, 105] width 110 height 12
